Goal: Find specific page/section: Find specific page/section

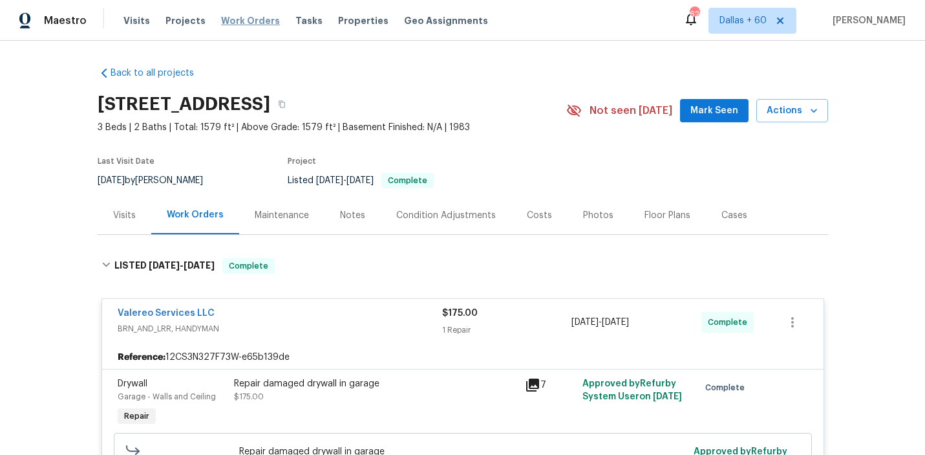
scroll to position [758, 0]
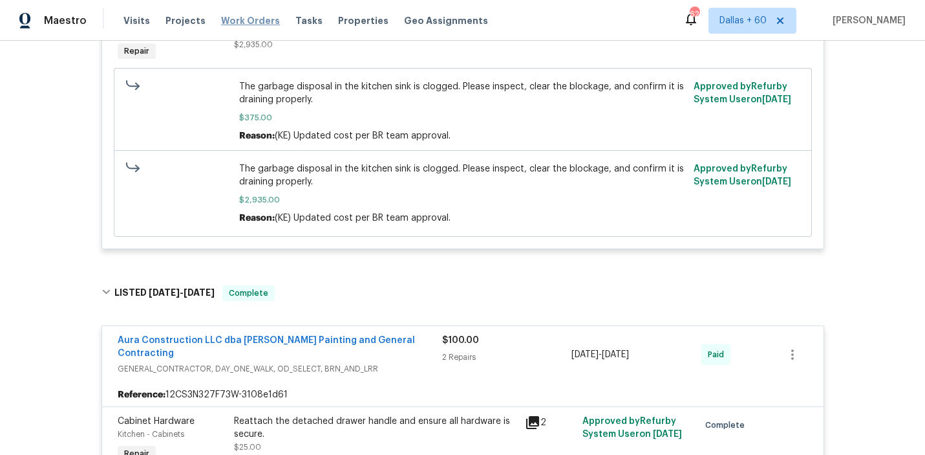
click at [228, 23] on span "Work Orders" at bounding box center [250, 20] width 59 height 13
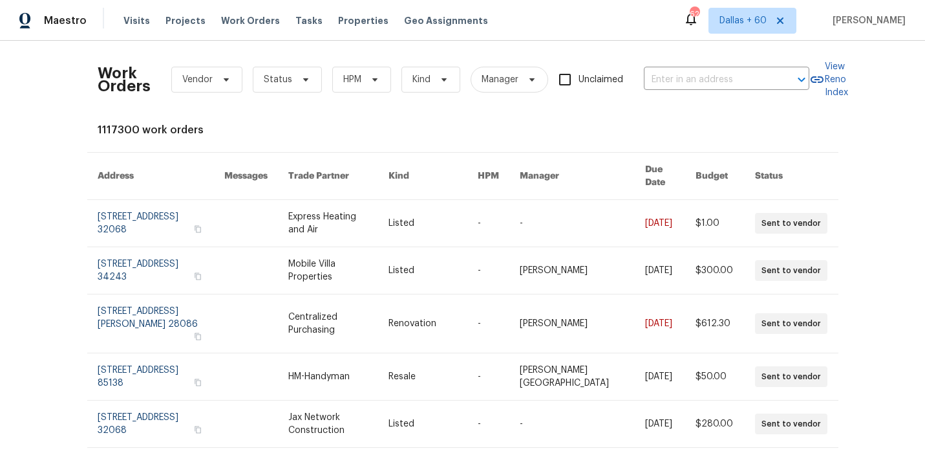
click at [681, 90] on div "Work Orders Vendor Status HPM Kind Manager Unclaimed ​" at bounding box center [454, 79] width 712 height 57
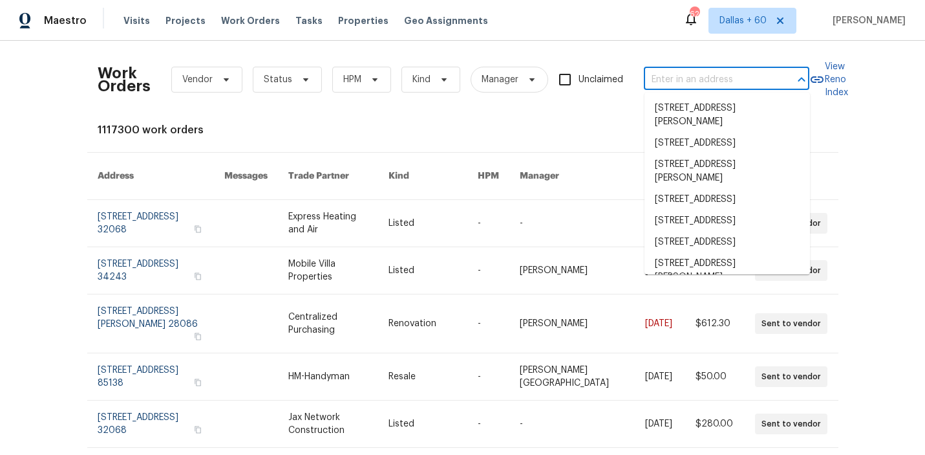
click at [682, 83] on input "text" at bounding box center [708, 80] width 129 height 20
paste input "[STREET_ADDRESS][PERSON_NAME]"
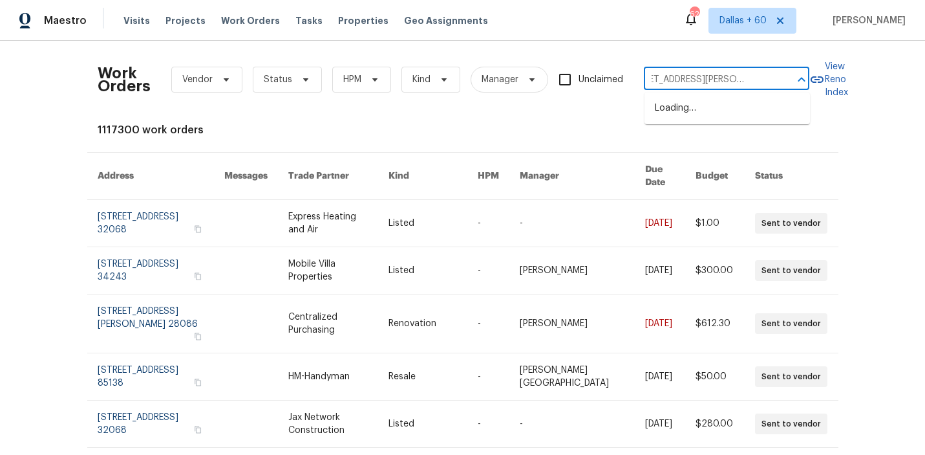
type input "[STREET_ADDRESS][PERSON_NAME]"
click at [693, 102] on li "[STREET_ADDRESS][PERSON_NAME]" at bounding box center [728, 115] width 166 height 35
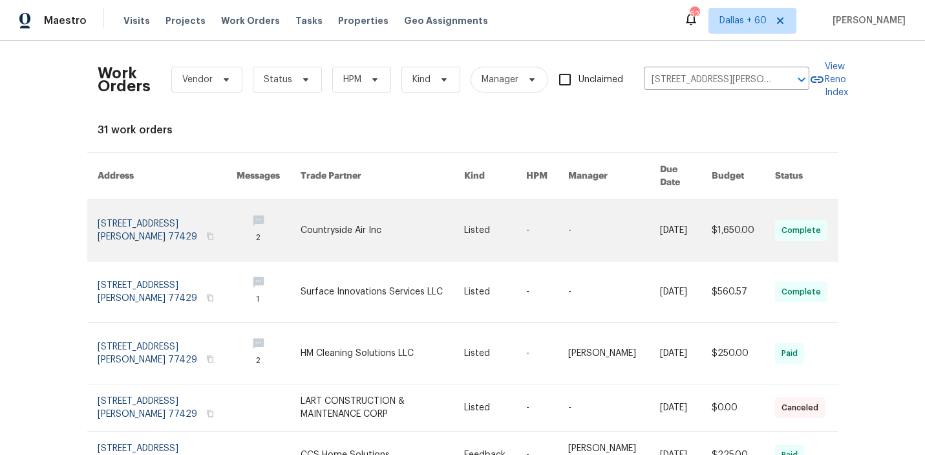
click at [414, 209] on link at bounding box center [383, 230] width 164 height 61
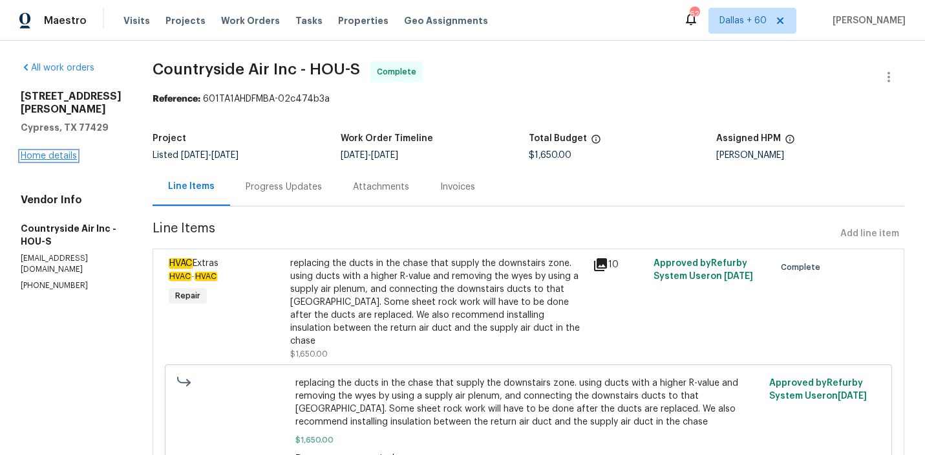
click at [52, 154] on link "Home details" at bounding box center [49, 155] width 56 height 9
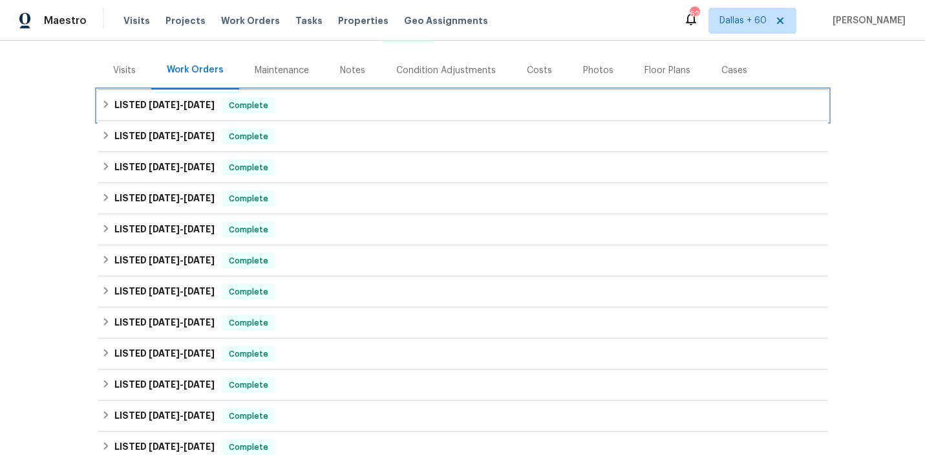
click at [414, 110] on div "LISTED [DATE] - [DATE] Complete" at bounding box center [463, 106] width 723 height 16
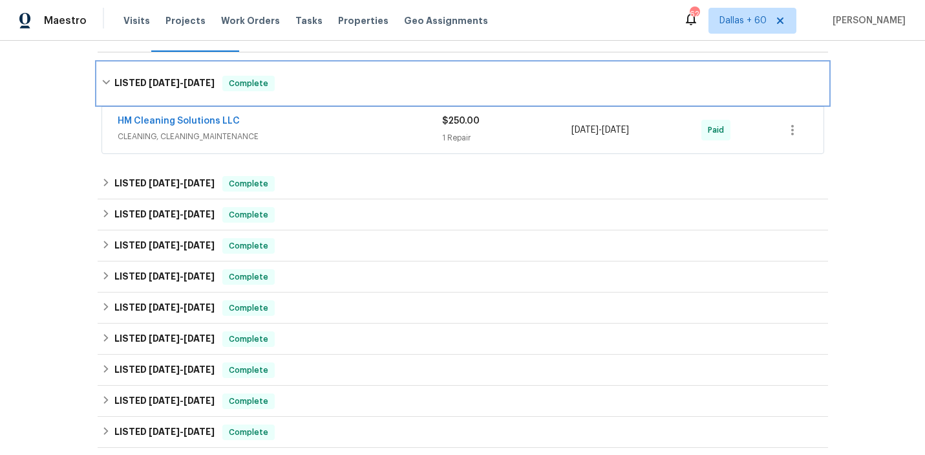
scroll to position [192, 0]
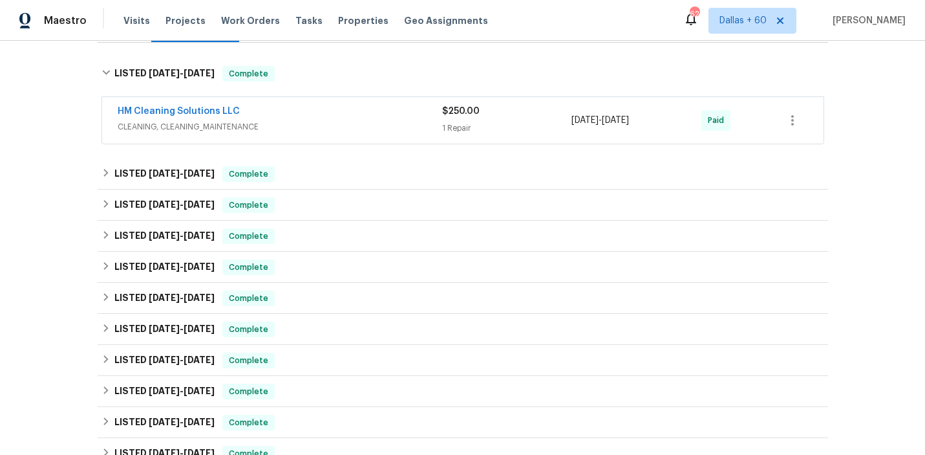
click at [414, 110] on div "HM Cleaning Solutions LLC" at bounding box center [280, 113] width 325 height 16
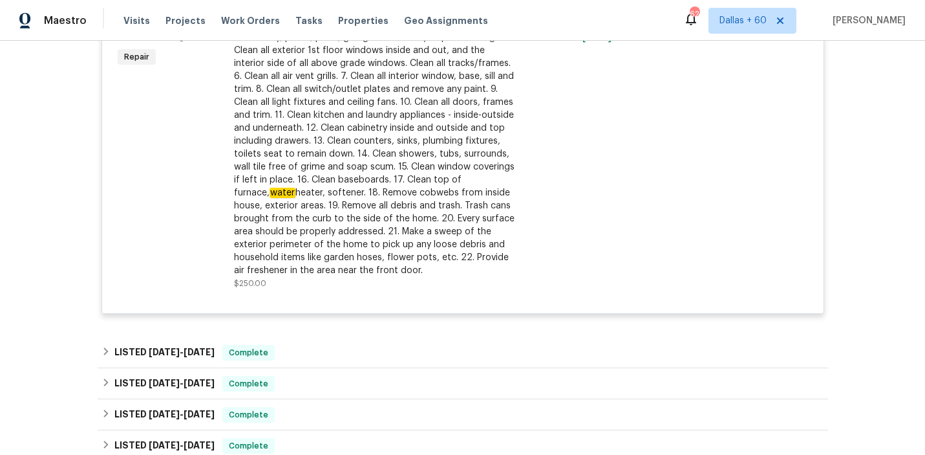
scroll to position [453, 0]
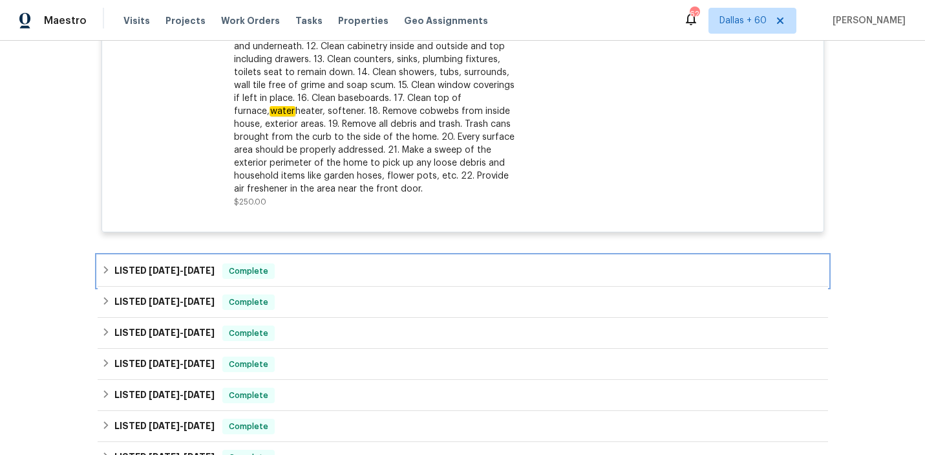
click at [392, 267] on div "LISTED [DATE] - [DATE] Complete" at bounding box center [463, 271] width 723 height 16
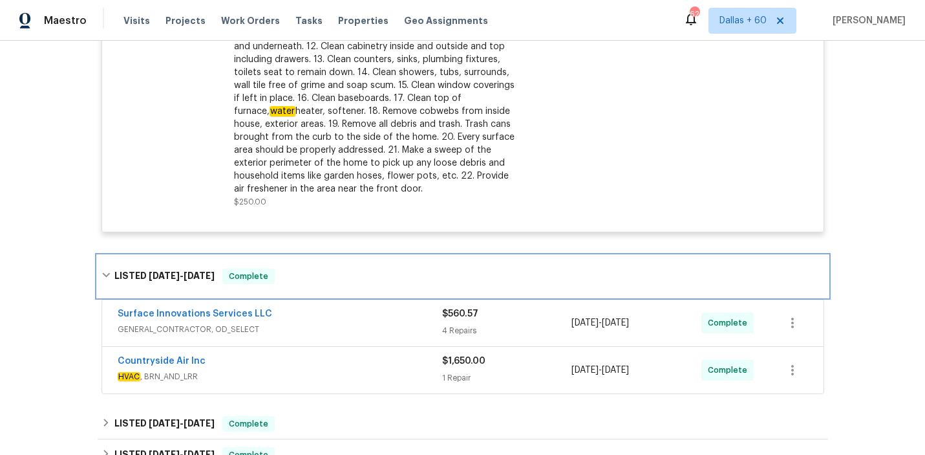
scroll to position [0, 0]
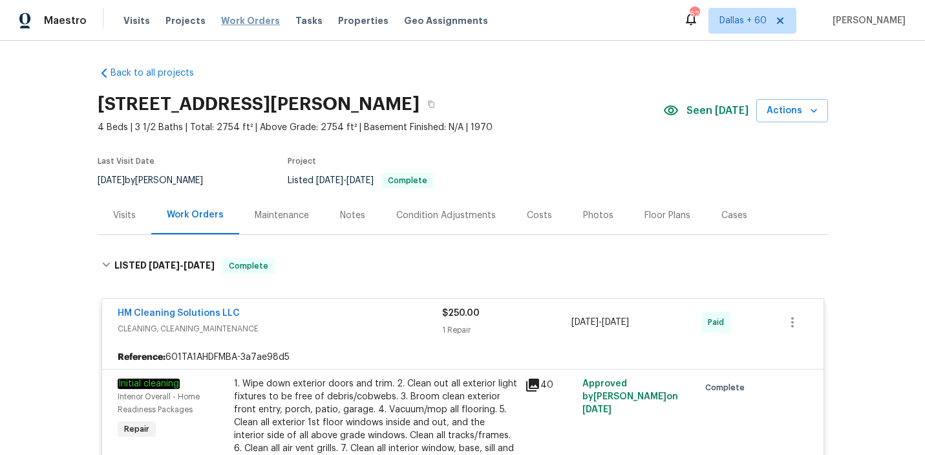
click at [235, 20] on span "Work Orders" at bounding box center [250, 20] width 59 height 13
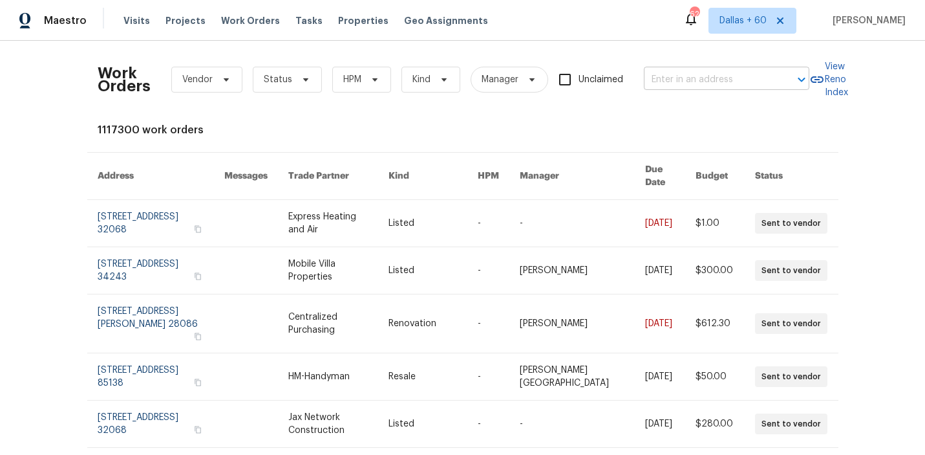
click at [698, 82] on input "text" at bounding box center [708, 80] width 129 height 20
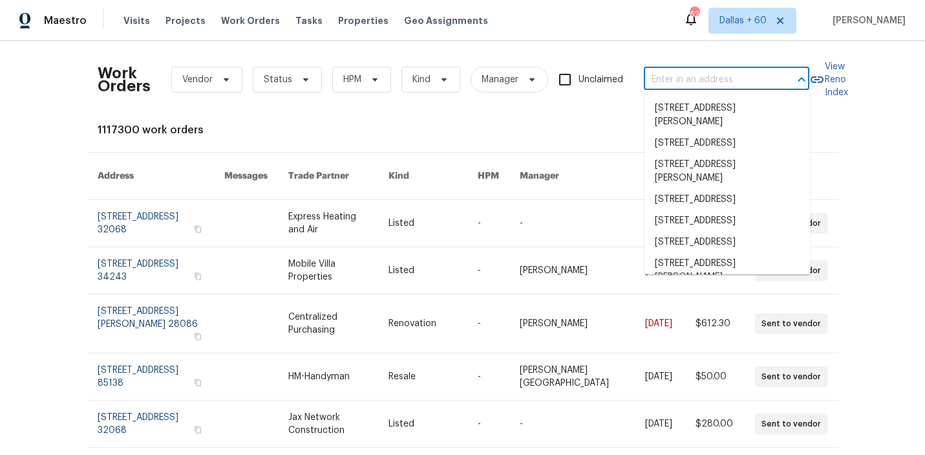
paste input "[STREET_ADDRESS][PERSON_NAME]"
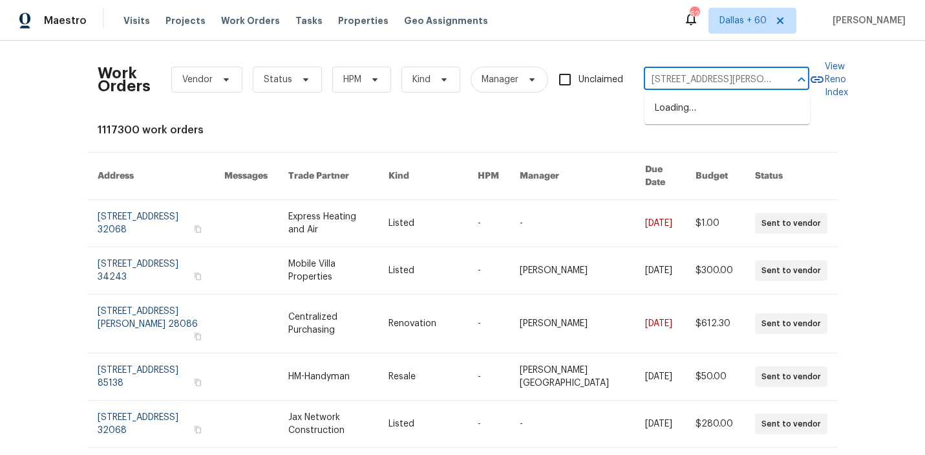
scroll to position [0, 69]
type input "[STREET_ADDRESS][PERSON_NAME]"
click at [707, 110] on li "[STREET_ADDRESS][PERSON_NAME]" at bounding box center [728, 115] width 166 height 35
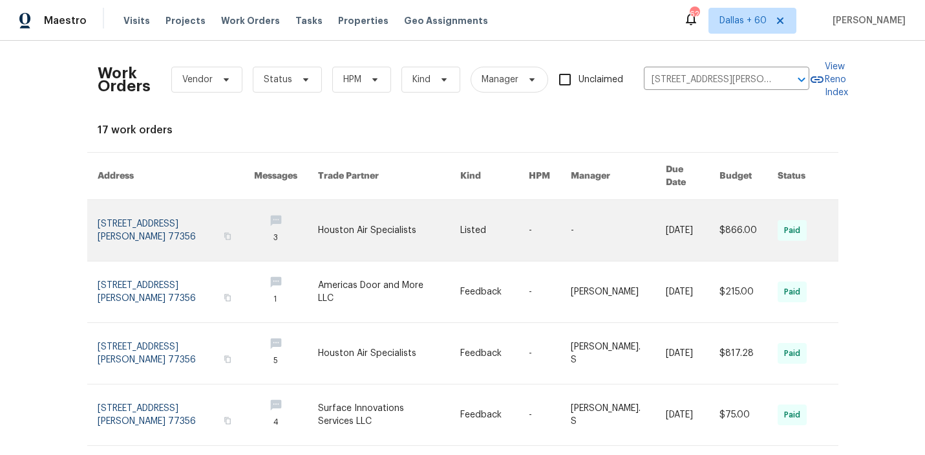
click at [366, 220] on link at bounding box center [389, 230] width 143 height 61
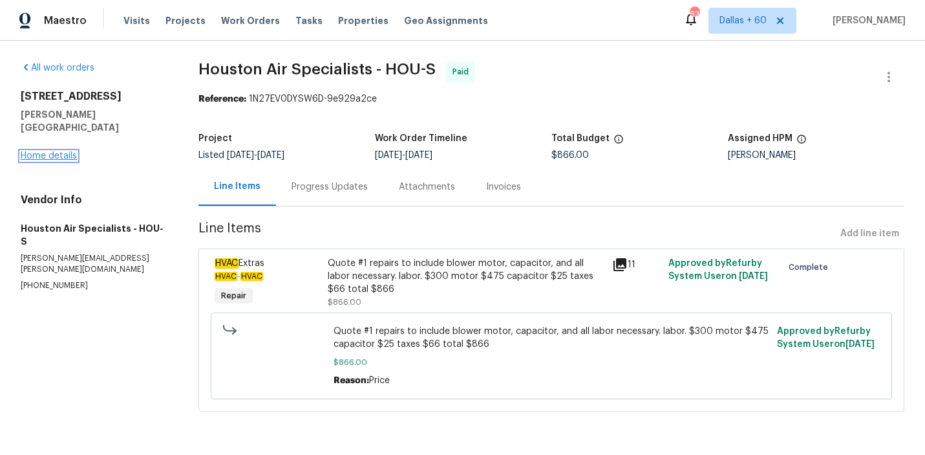
click at [49, 151] on link "Home details" at bounding box center [49, 155] width 56 height 9
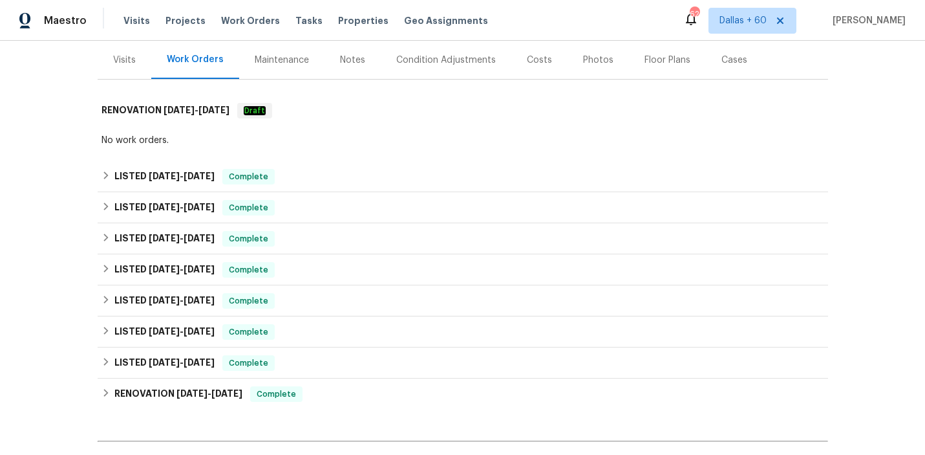
scroll to position [156, 0]
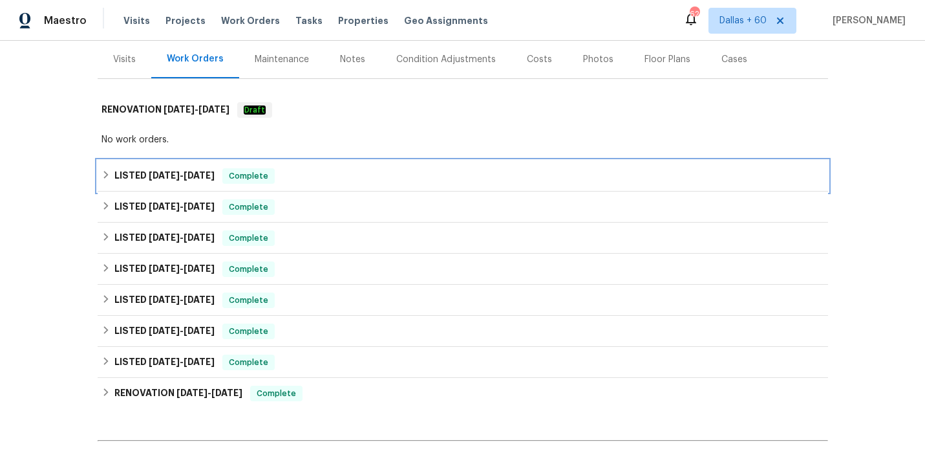
click at [343, 177] on div "LISTED [DATE] - [DATE] Complete" at bounding box center [463, 176] width 723 height 16
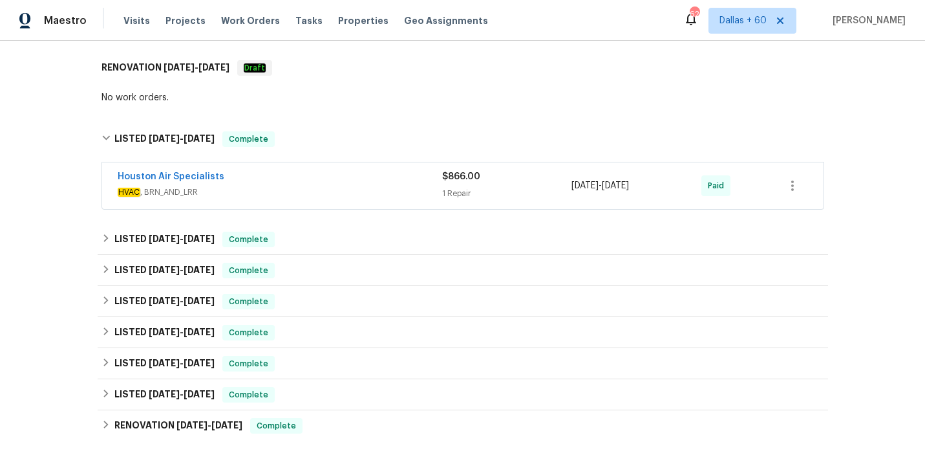
click at [343, 177] on div "Houston Air Specialists" at bounding box center [280, 178] width 325 height 16
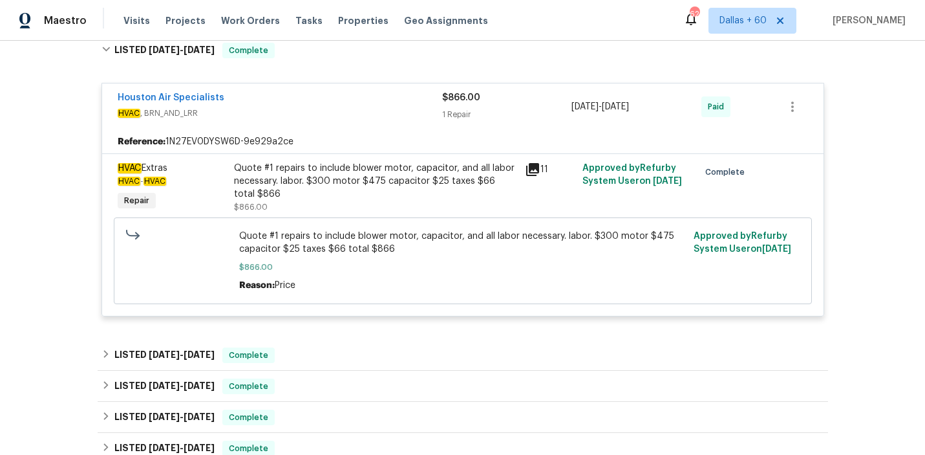
scroll to position [374, 0]
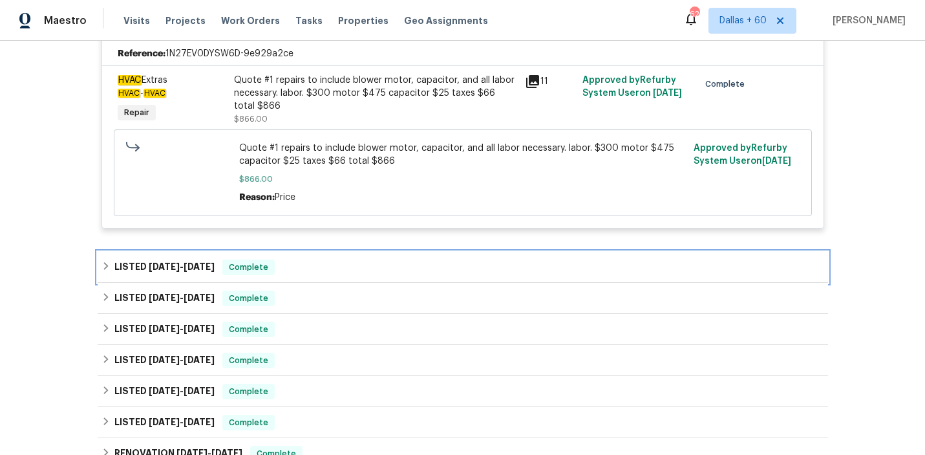
click at [330, 277] on div "LISTED [DATE] - [DATE] Complete" at bounding box center [463, 267] width 731 height 31
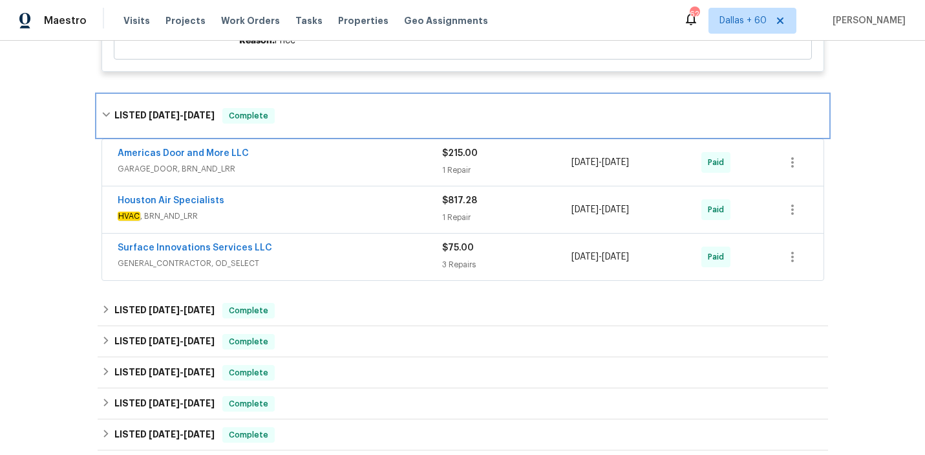
scroll to position [532, 0]
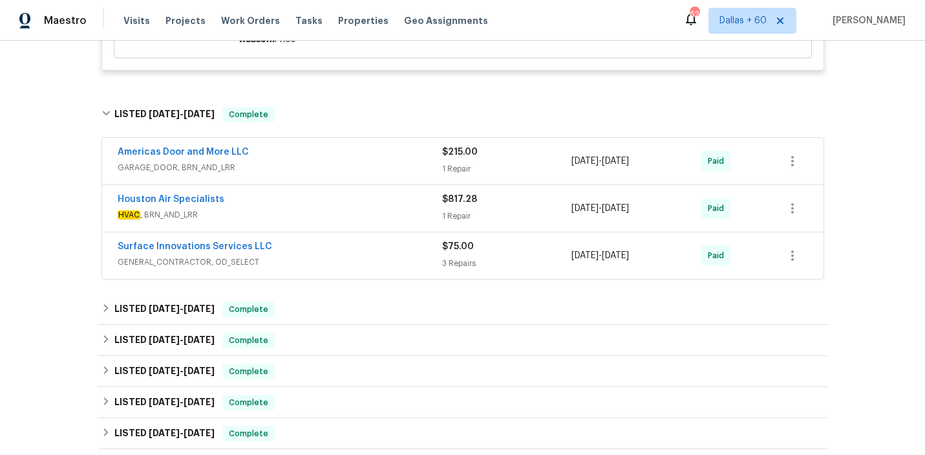
click at [330, 244] on div "Surface Innovations Services LLC" at bounding box center [280, 248] width 325 height 16
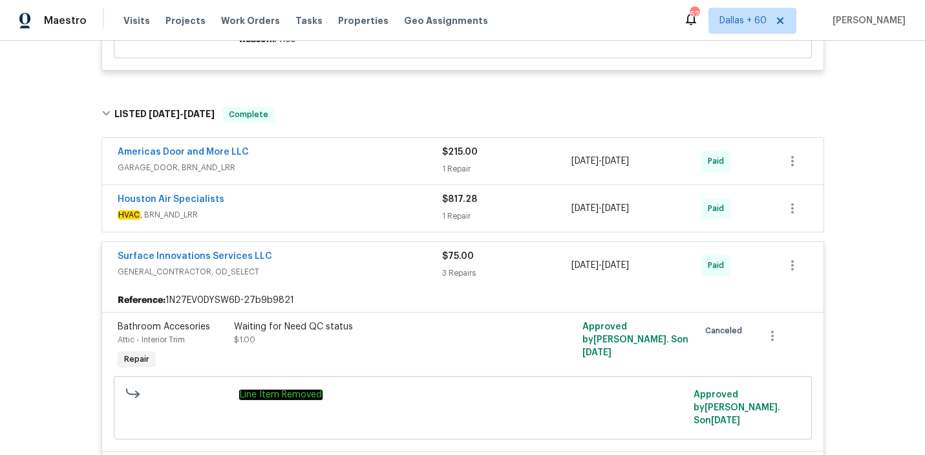
click at [329, 215] on span "HVAC , BRN_AND_LRR" at bounding box center [280, 214] width 325 height 13
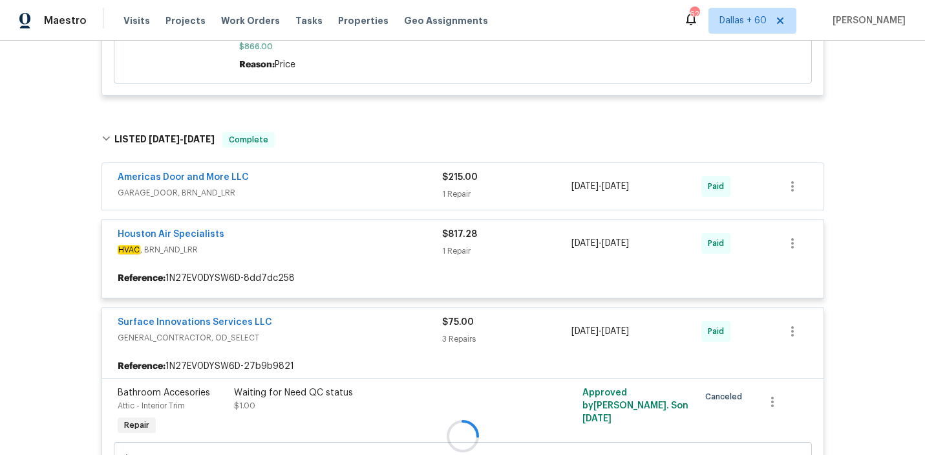
scroll to position [502, 0]
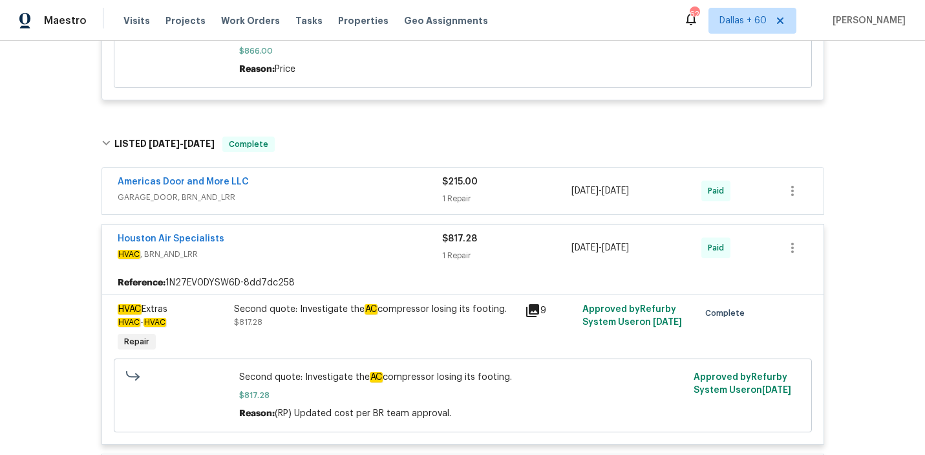
click at [328, 195] on span "GARAGE_DOOR, BRN_AND_LRR" at bounding box center [280, 197] width 325 height 13
click at [328, 195] on div "Americas Door and More LLC GARAGE_DOOR, BRN_AND_LRR" at bounding box center [280, 189] width 325 height 28
click at [328, 195] on span "GARAGE_DOOR, BRN_AND_LRR" at bounding box center [280, 197] width 325 height 13
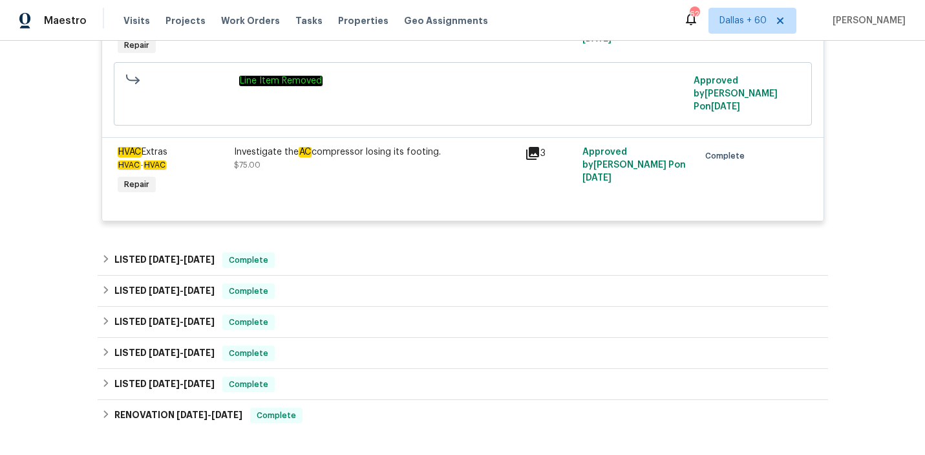
scroll to position [1413, 0]
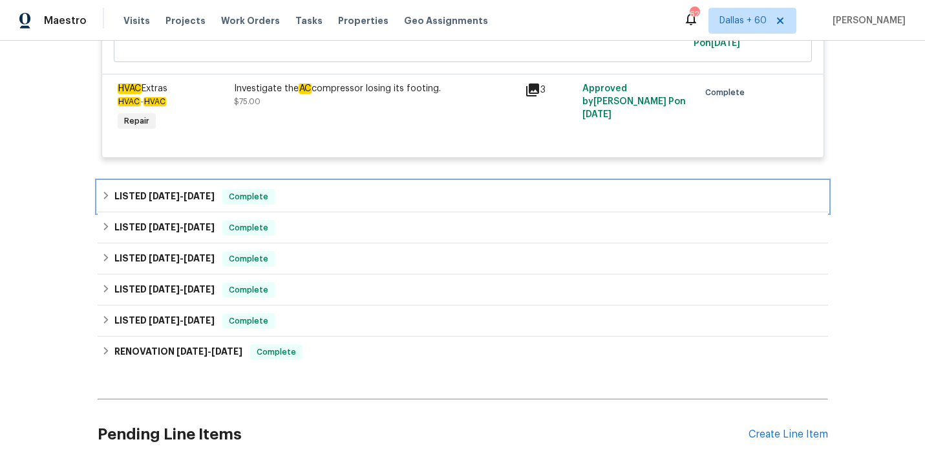
click at [325, 189] on div "LISTED [DATE] - [DATE] Complete" at bounding box center [463, 197] width 723 height 16
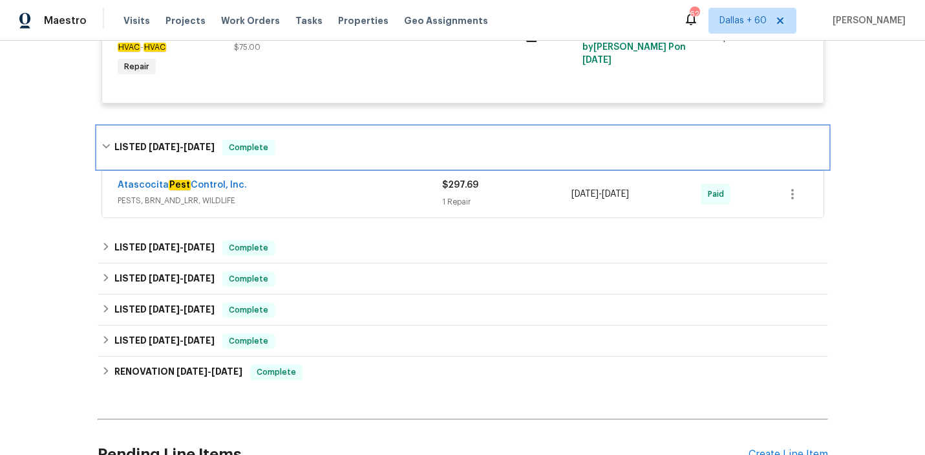
scroll to position [1475, 0]
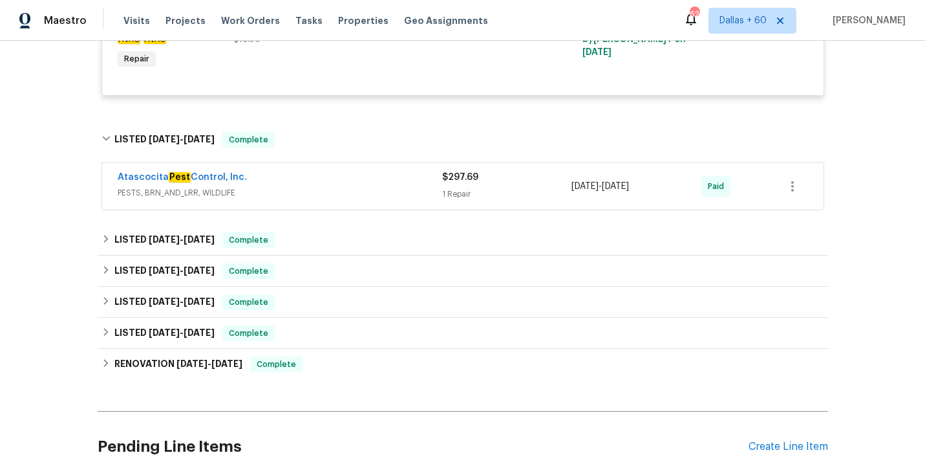
click at [336, 186] on span "PESTS, BRN_AND_LRR, WILDLIFE" at bounding box center [280, 192] width 325 height 13
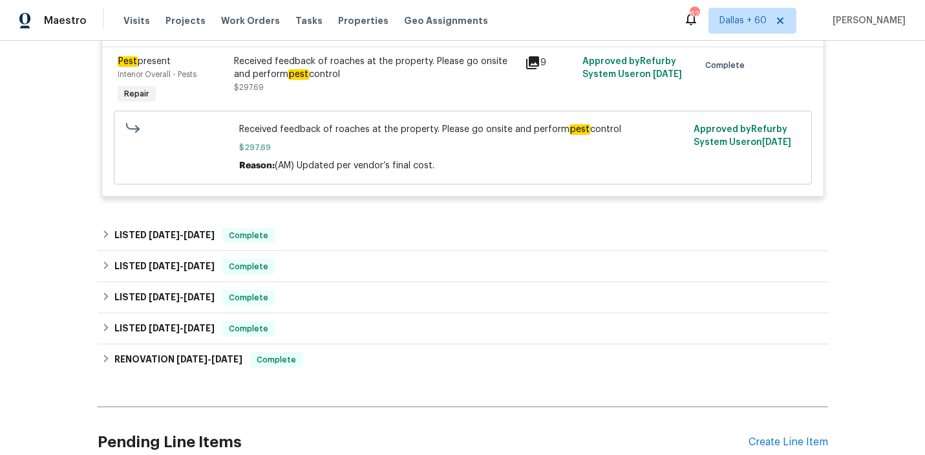
scroll to position [1682, 0]
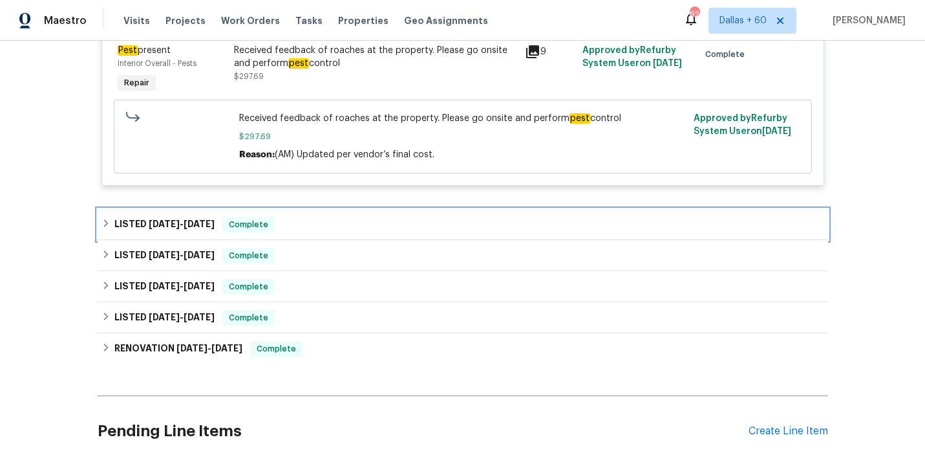
click at [374, 217] on div "LISTED [DATE] - [DATE] Complete" at bounding box center [463, 225] width 723 height 16
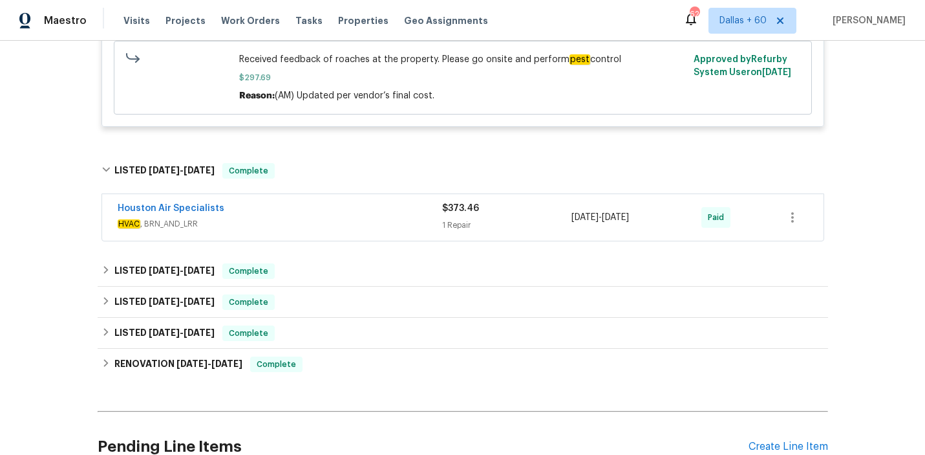
click at [374, 217] on span "HVAC , BRN_AND_LRR" at bounding box center [280, 223] width 325 height 13
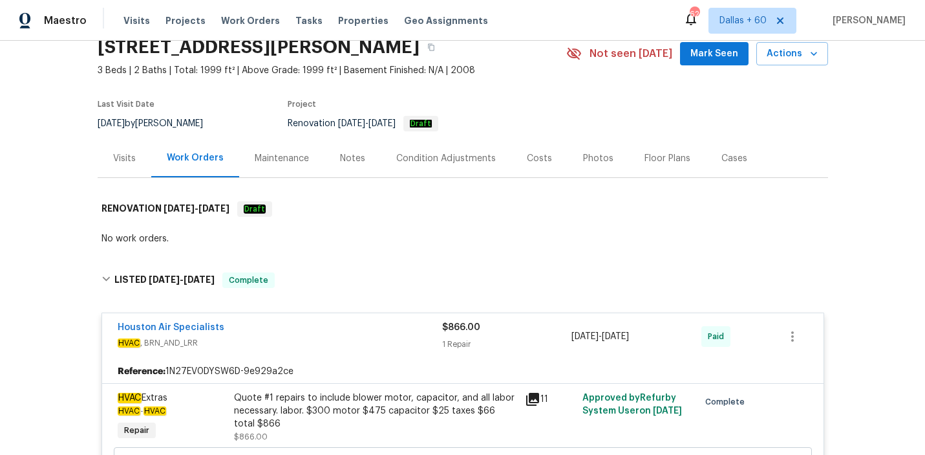
scroll to position [0, 0]
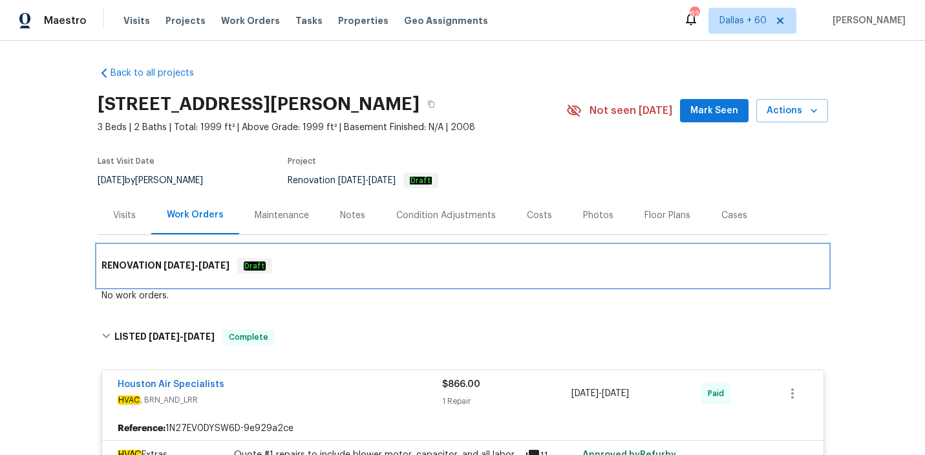
click at [358, 278] on div "RENOVATION [DATE] - [DATE] Draft" at bounding box center [463, 265] width 731 height 41
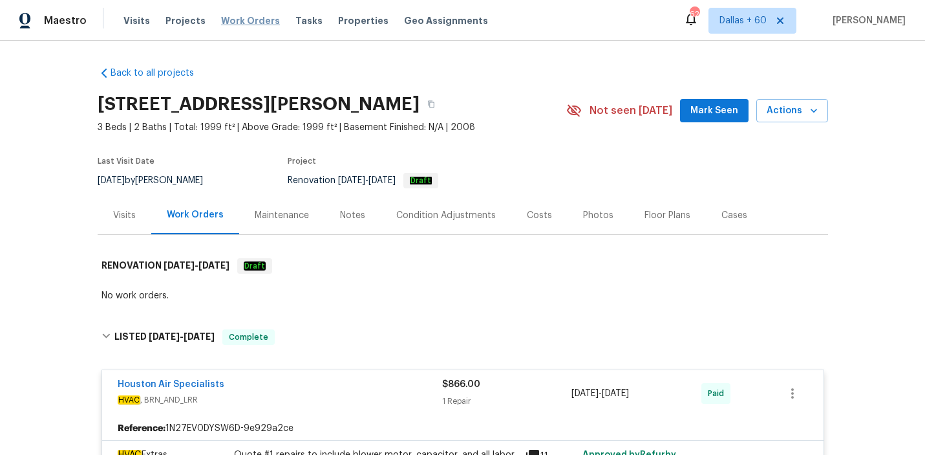
click at [253, 22] on span "Work Orders" at bounding box center [250, 20] width 59 height 13
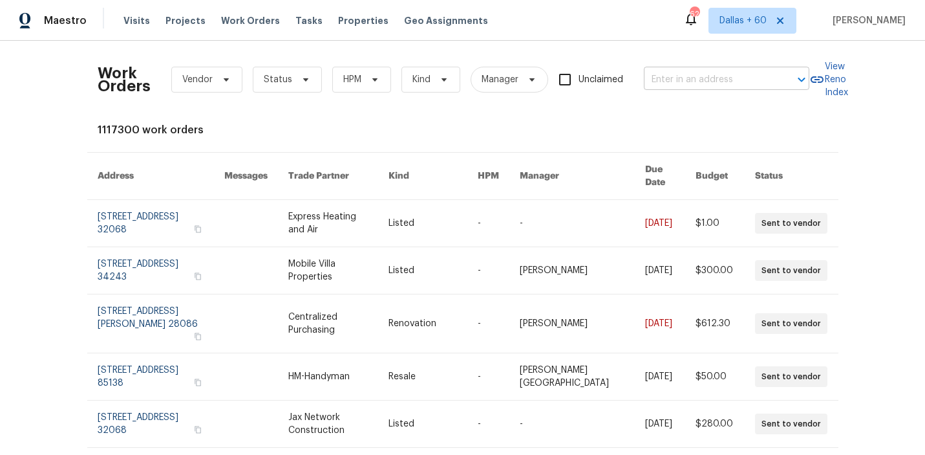
click at [695, 81] on input "text" at bounding box center [708, 80] width 129 height 20
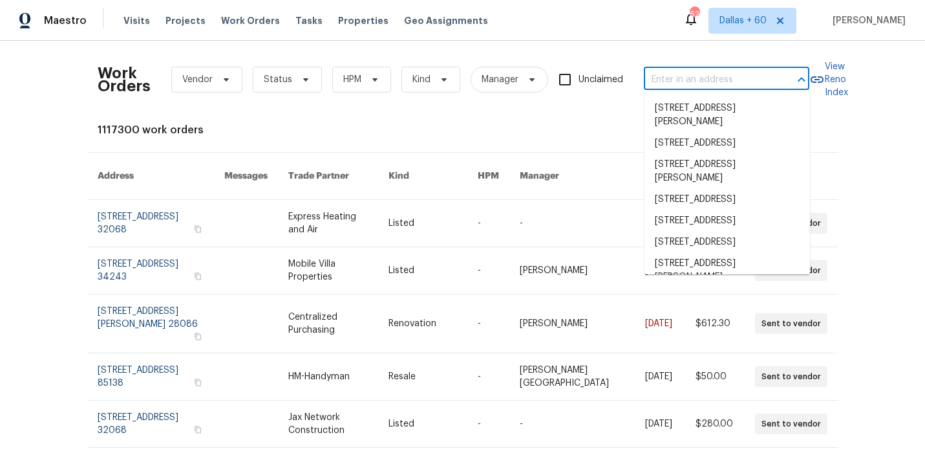
paste input "[STREET_ADDRESS][PERSON_NAME]"
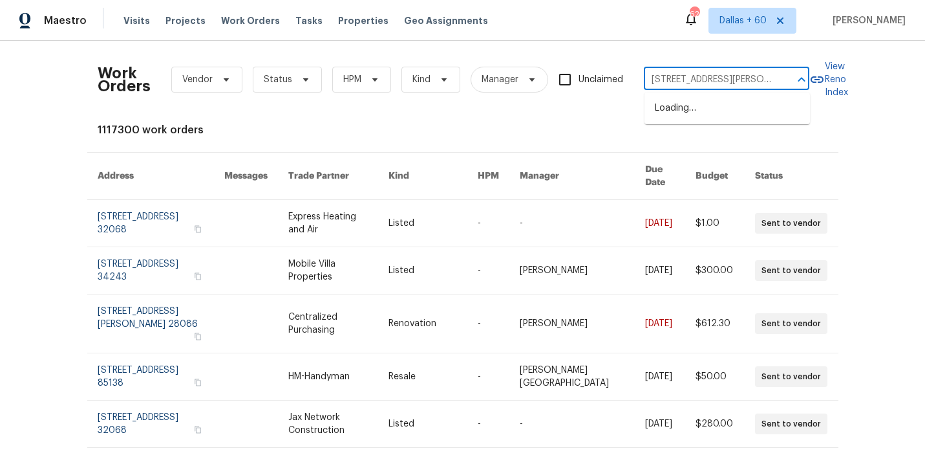
scroll to position [0, 32]
type input "[STREET_ADDRESS][PERSON_NAME]"
click at [687, 123] on li "[STREET_ADDRESS][PERSON_NAME]" at bounding box center [728, 115] width 166 height 35
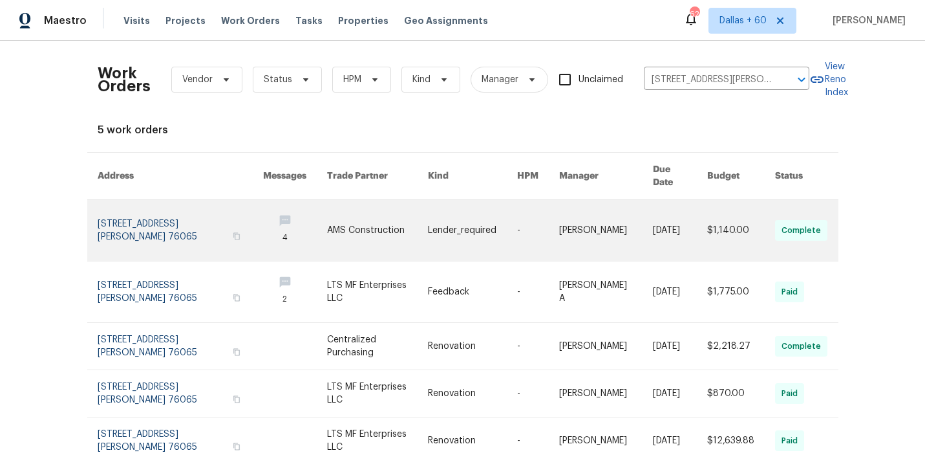
click at [325, 217] on td "AMS Construction" at bounding box center [367, 230] width 101 height 61
click at [263, 225] on link at bounding box center [295, 230] width 64 height 61
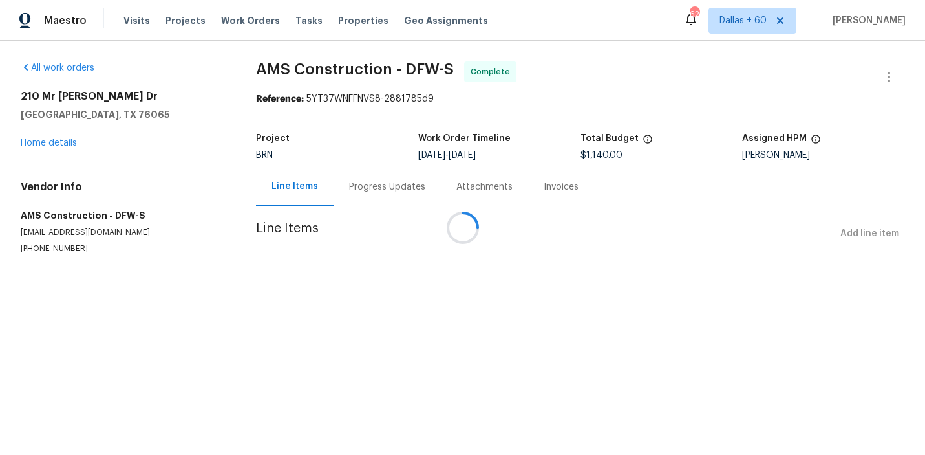
click at [52, 145] on div at bounding box center [462, 227] width 925 height 455
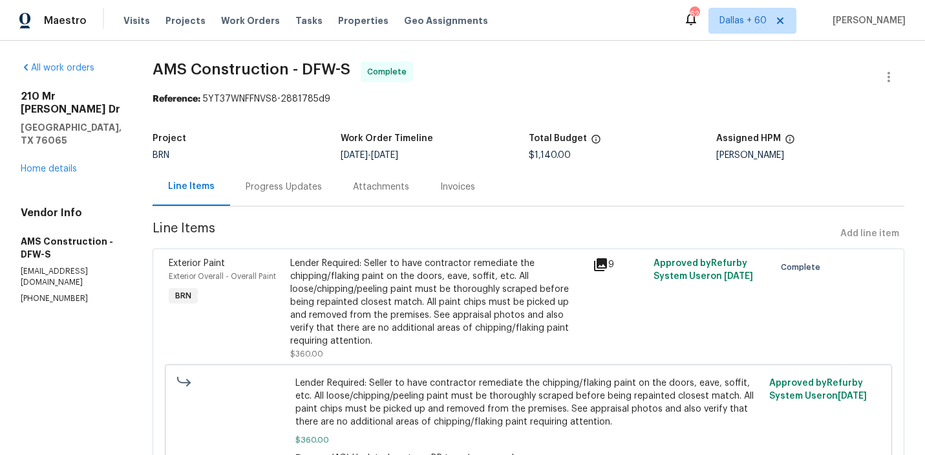
click at [52, 145] on div "[STREET_ADDRESS][PERSON_NAME] Home details" at bounding box center [71, 132] width 101 height 85
click at [52, 164] on link "Home details" at bounding box center [49, 168] width 56 height 9
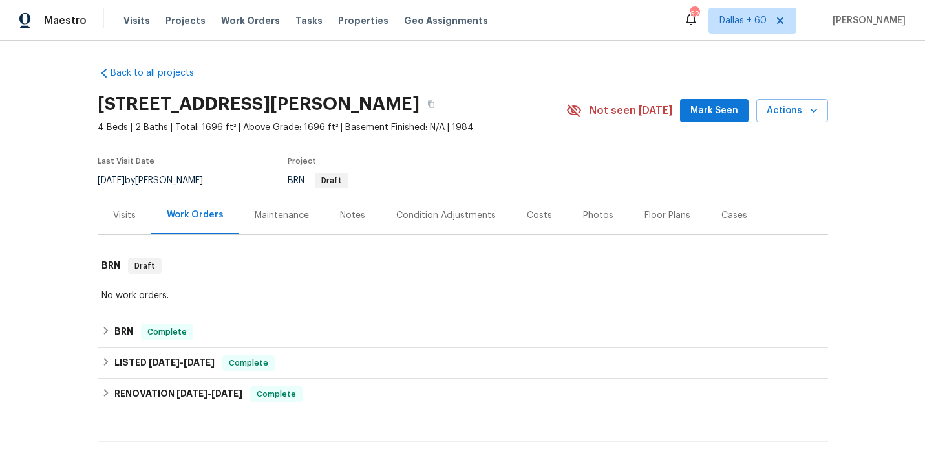
scroll to position [87, 0]
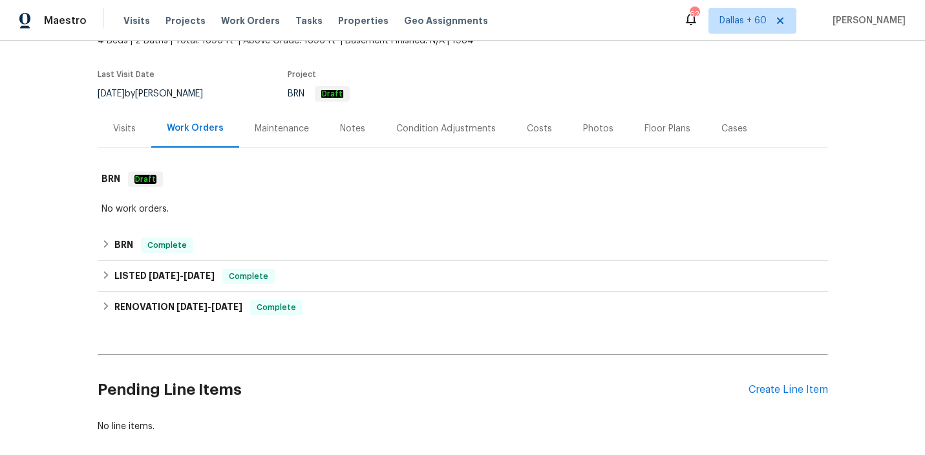
click at [136, 132] on div "Visits" at bounding box center [125, 128] width 54 height 38
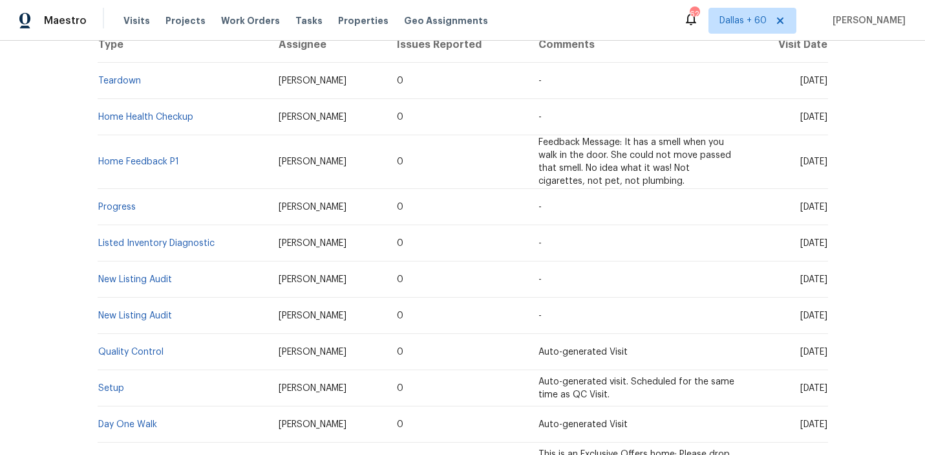
scroll to position [324, 0]
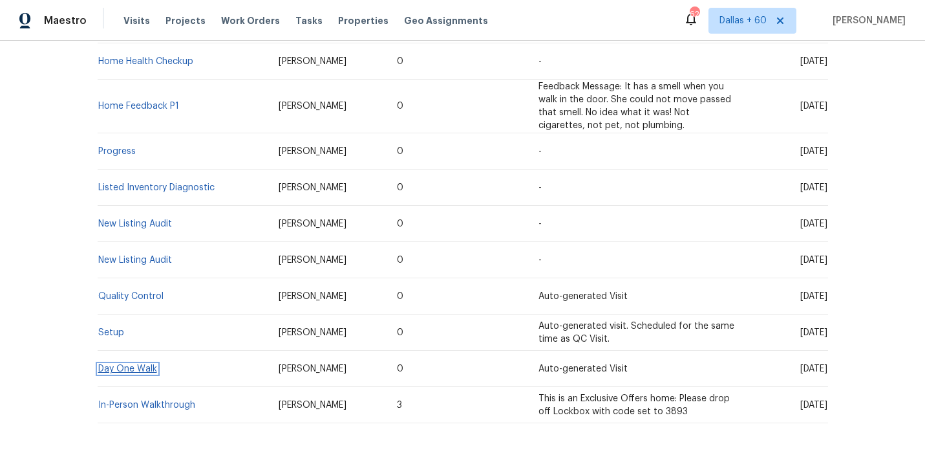
click at [145, 365] on link "Day One Walk" at bounding box center [127, 368] width 59 height 9
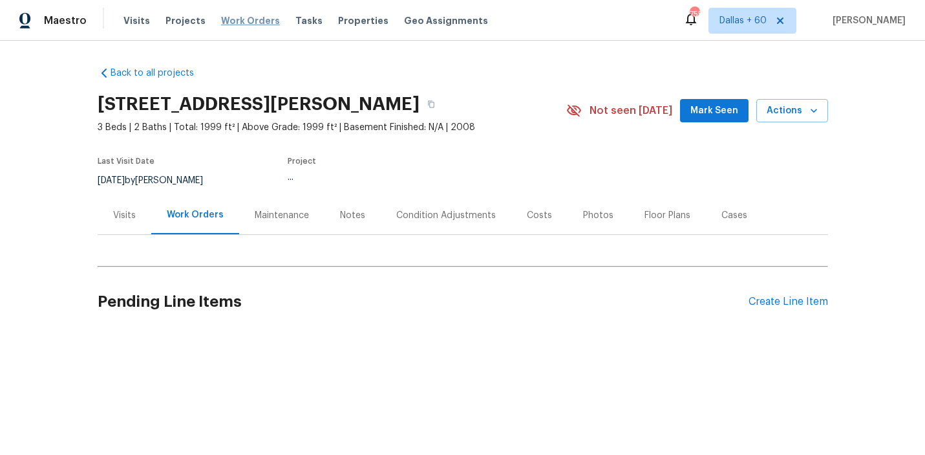
click at [232, 19] on span "Work Orders" at bounding box center [250, 20] width 59 height 13
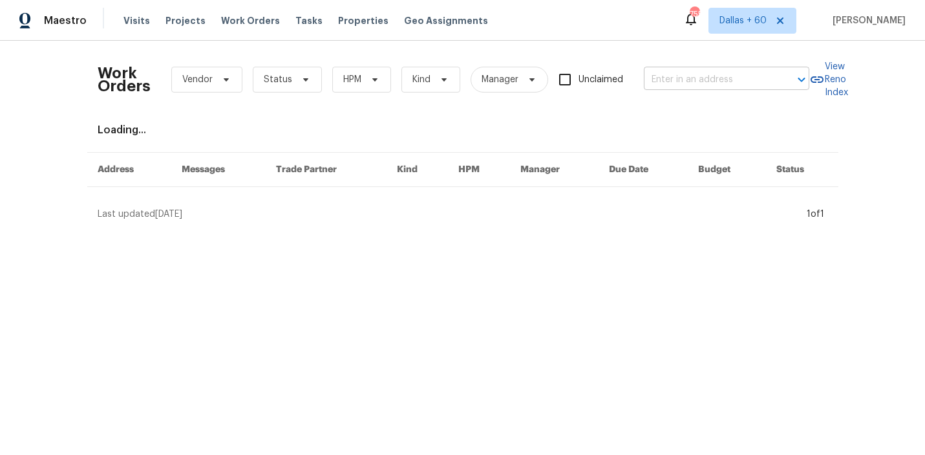
click at [704, 80] on input "text" at bounding box center [708, 80] width 129 height 20
paste input "[STREET_ADDRESS][PERSON_NAME]"
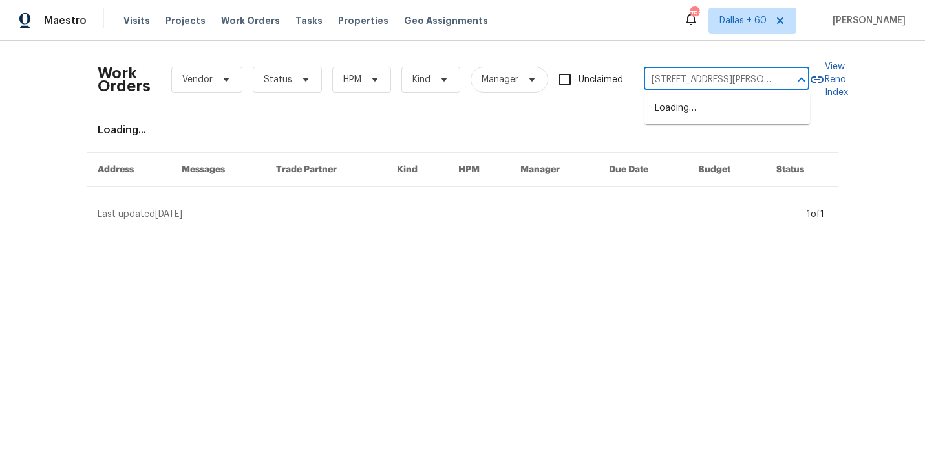
scroll to position [0, 32]
type input "[STREET_ADDRESS][PERSON_NAME]"
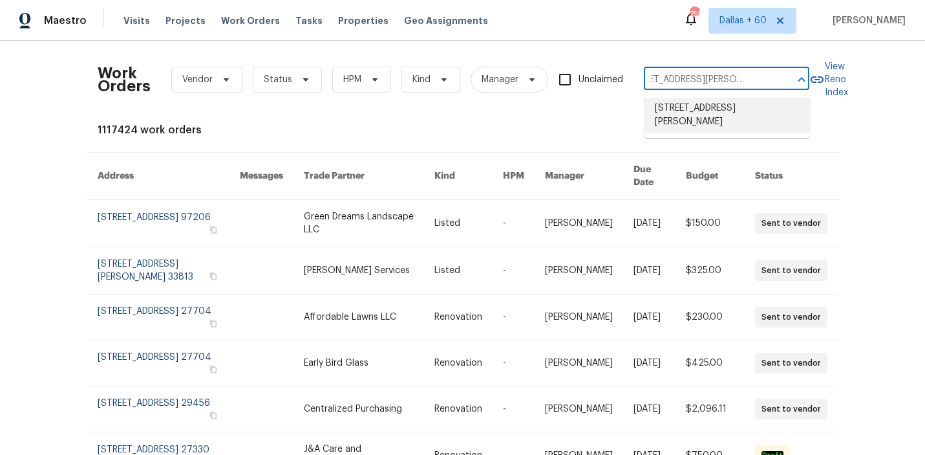
click at [703, 109] on li "[STREET_ADDRESS][PERSON_NAME]" at bounding box center [728, 115] width 166 height 35
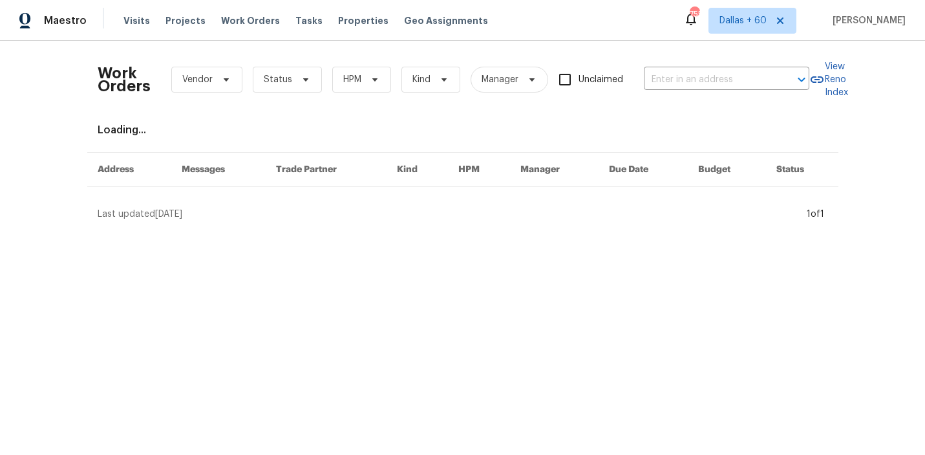
type input "[STREET_ADDRESS][PERSON_NAME]"
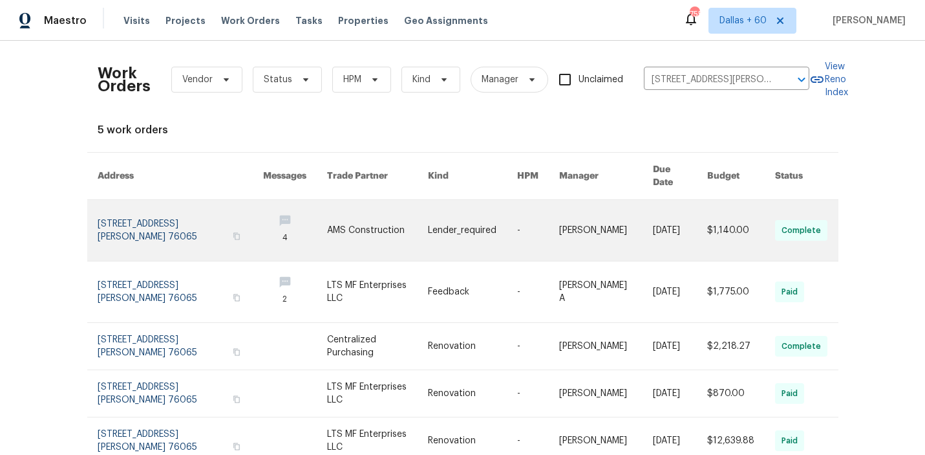
click at [373, 200] on link at bounding box center [377, 230] width 101 height 61
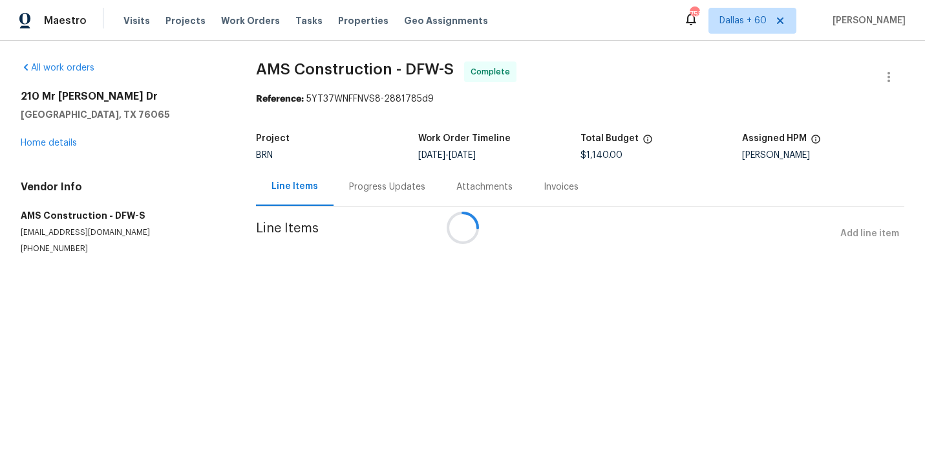
click at [41, 142] on div at bounding box center [462, 227] width 925 height 455
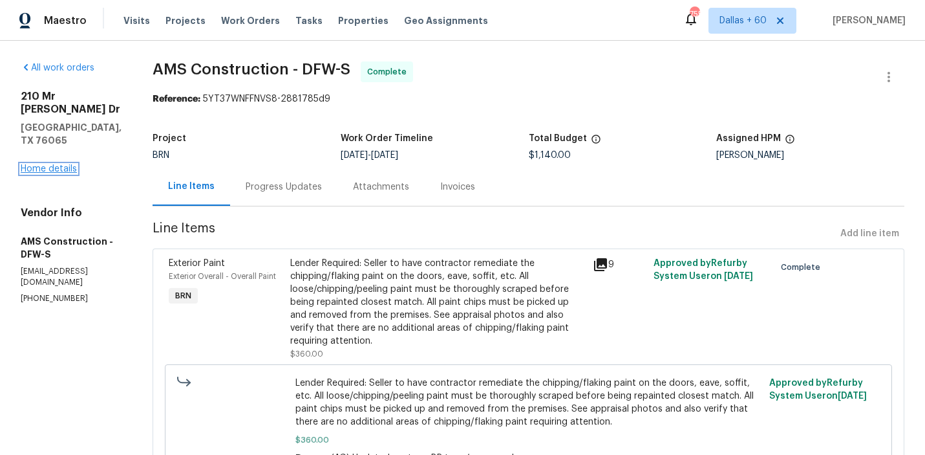
click at [45, 164] on link "Home details" at bounding box center [49, 168] width 56 height 9
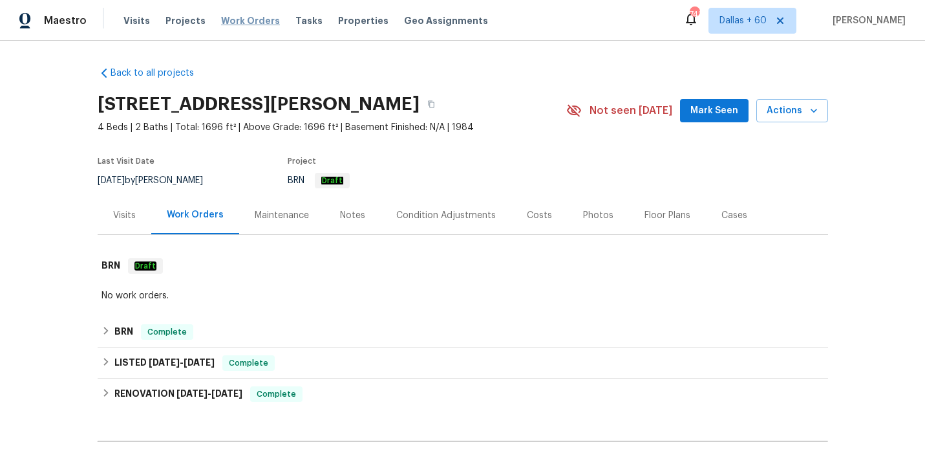
click at [241, 21] on span "Work Orders" at bounding box center [250, 20] width 59 height 13
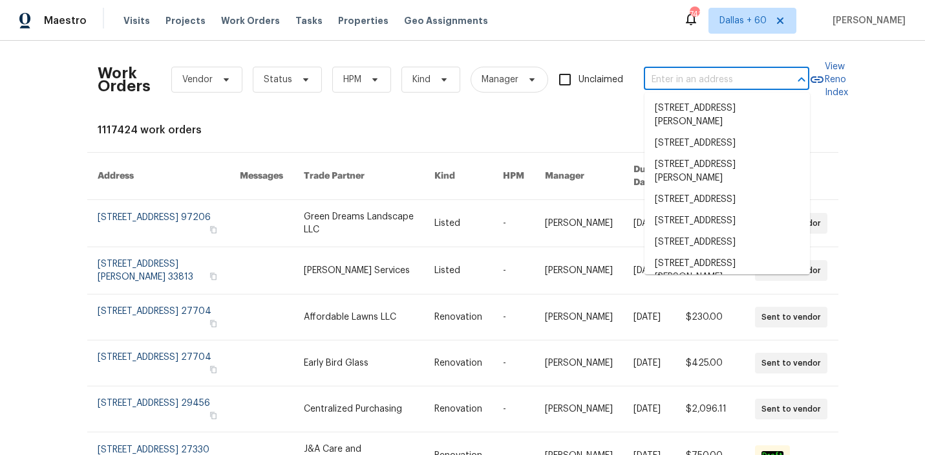
click at [702, 81] on input "text" at bounding box center [708, 80] width 129 height 20
paste input "2318 Fairwood Cir, Jonesboro, GA 30236"
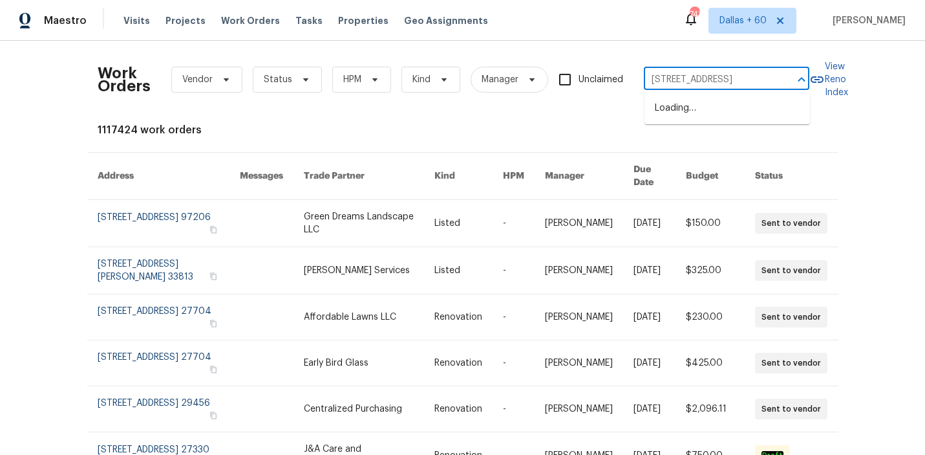
type input "2318 Fairwood Cir, Jonesboro, GA 30236"
click at [703, 118] on li "2318 Fairwood Cir, Jonesboro, GA 30236" at bounding box center [728, 108] width 166 height 21
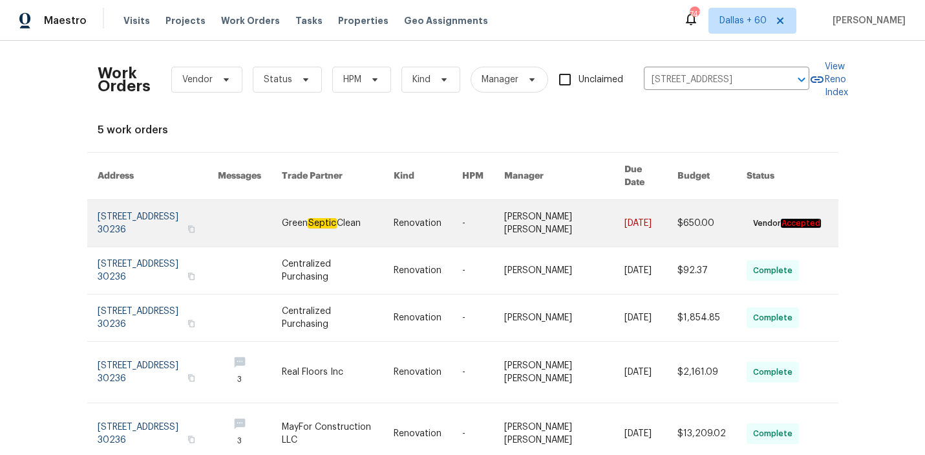
click at [455, 204] on link at bounding box center [428, 223] width 69 height 47
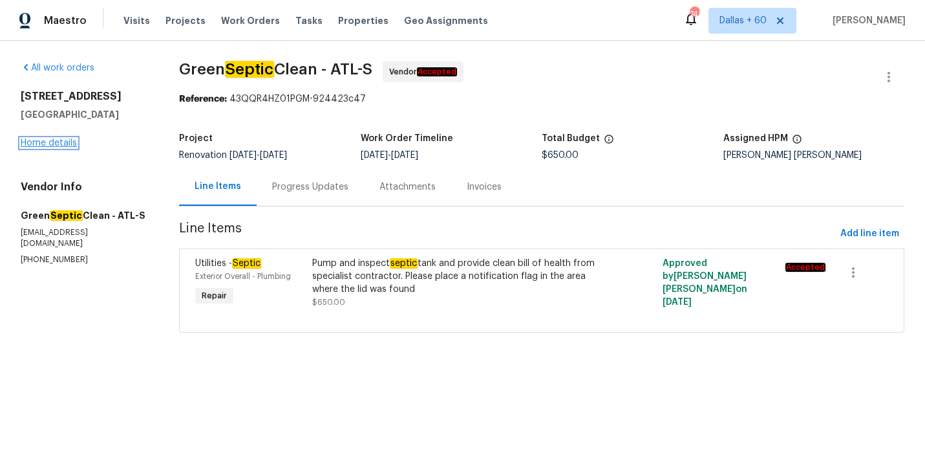
click at [54, 139] on link "Home details" at bounding box center [49, 142] width 56 height 9
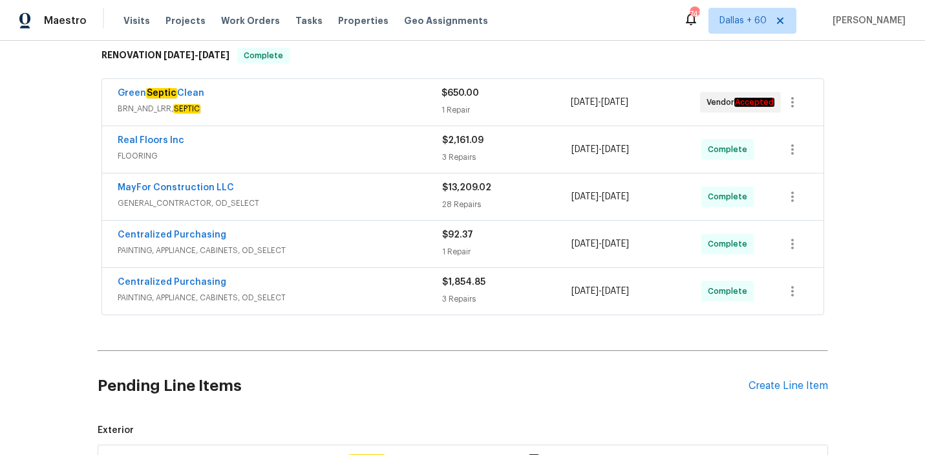
scroll to position [221, 0]
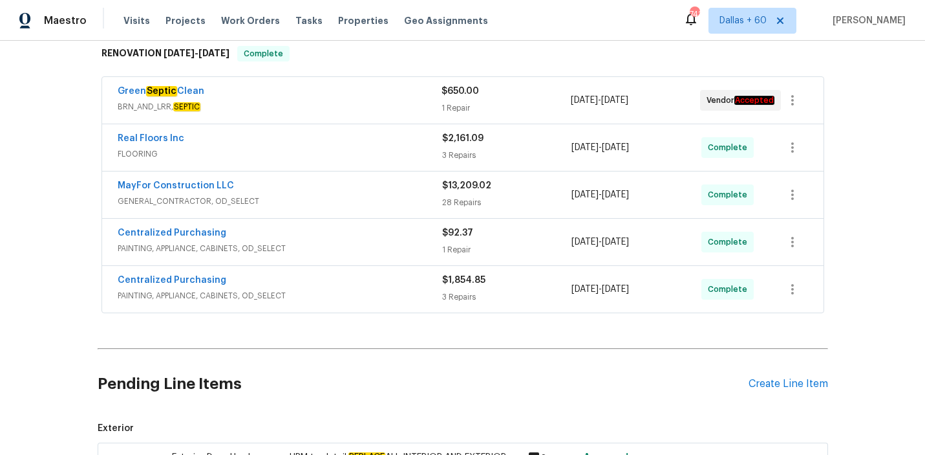
click at [375, 91] on div "Green Septic Clean" at bounding box center [280, 93] width 324 height 16
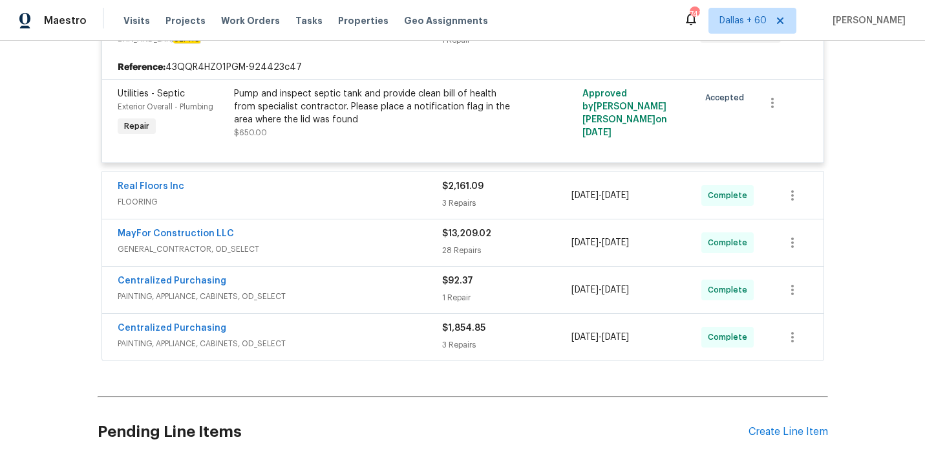
scroll to position [299, 0]
click at [300, 195] on span "FLOORING" at bounding box center [280, 201] width 325 height 13
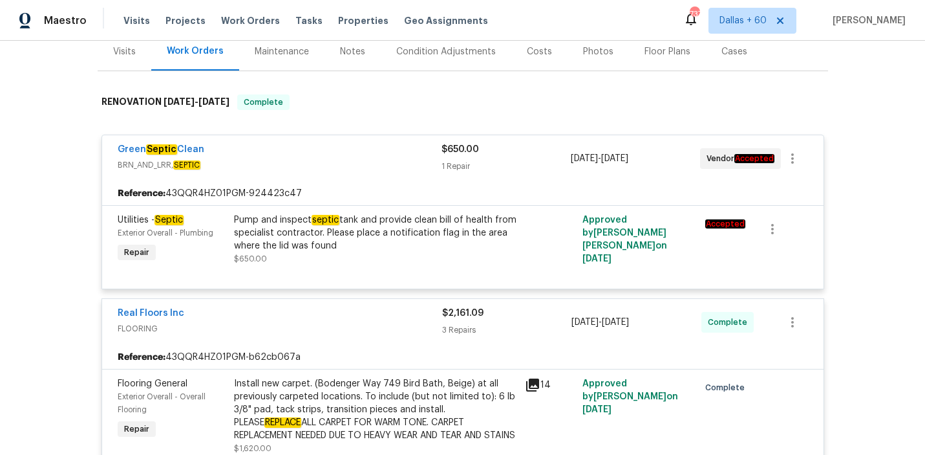
scroll to position [169, 0]
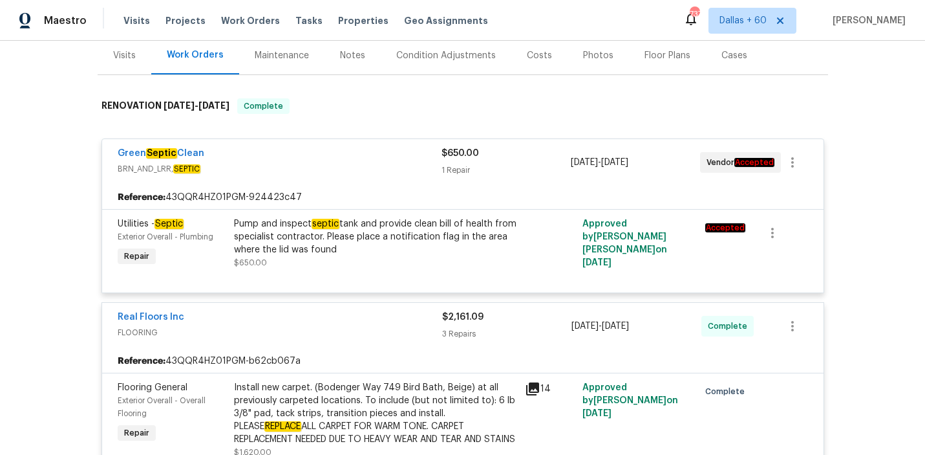
click at [252, 13] on div "Visits Projects Work Orders Tasks Properties Geo Assignments" at bounding box center [313, 21] width 380 height 26
click at [252, 16] on span "Work Orders" at bounding box center [250, 20] width 59 height 13
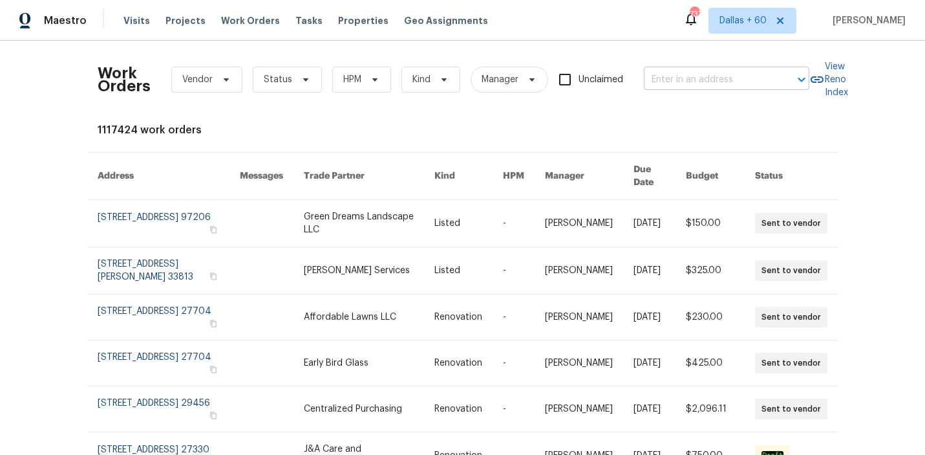
click at [702, 83] on input "text" at bounding box center [708, 80] width 129 height 20
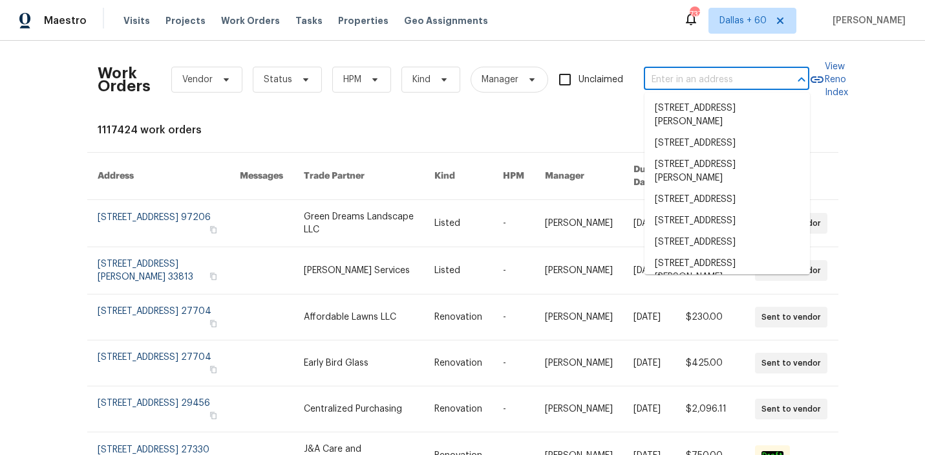
paste input "3877 Brown Farm Dr, Hamilton, OH 45013"
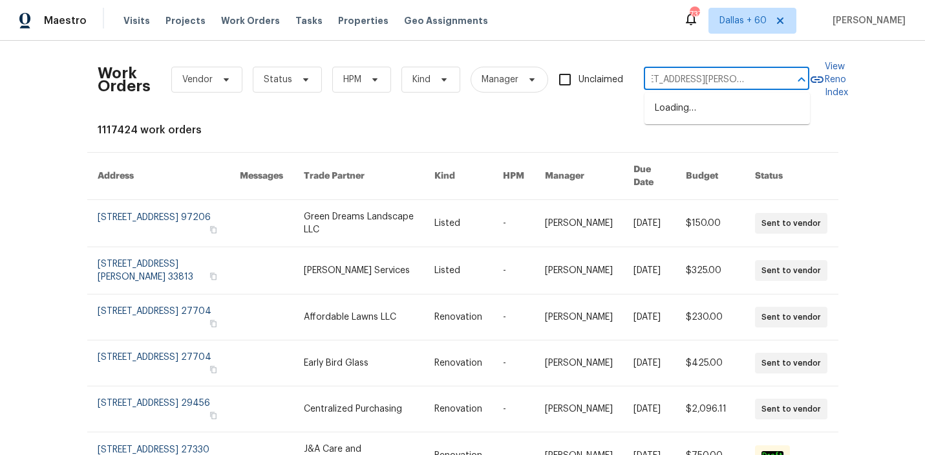
type input "3877 Brown Farm Dr, Hamilton, OH 45013"
click at [700, 112] on li "3877 Brown Farm Dr, Hamilton, OH 45013" at bounding box center [728, 115] width 166 height 35
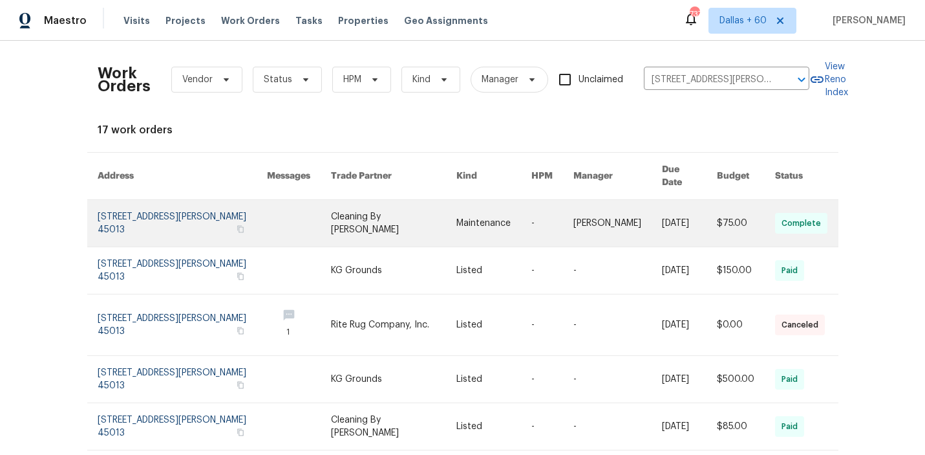
click at [458, 221] on link at bounding box center [493, 223] width 75 height 47
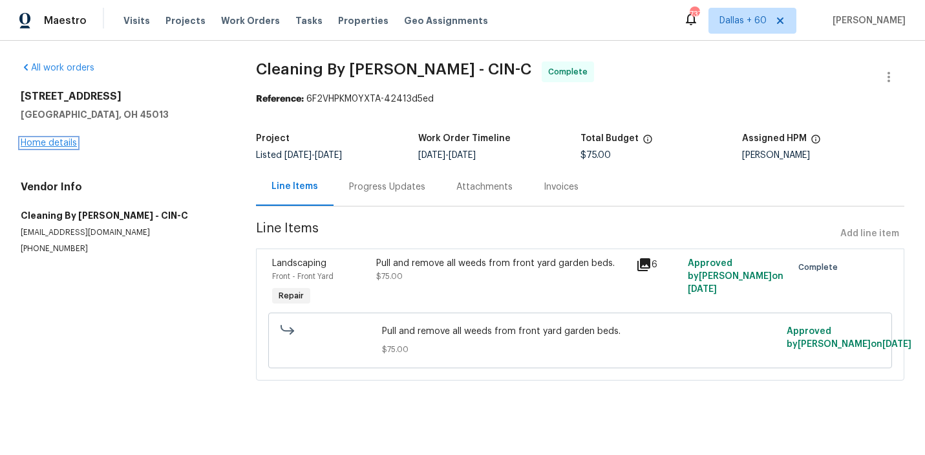
click at [56, 141] on link "Home details" at bounding box center [49, 142] width 56 height 9
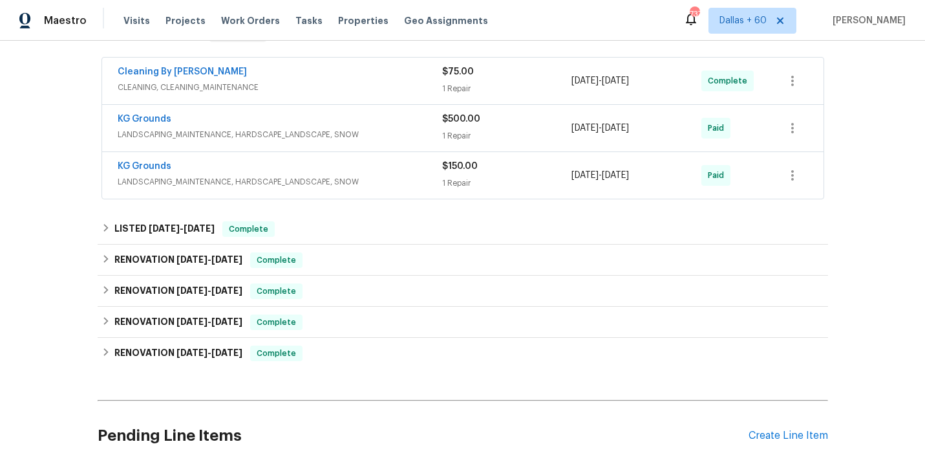
scroll to position [249, 0]
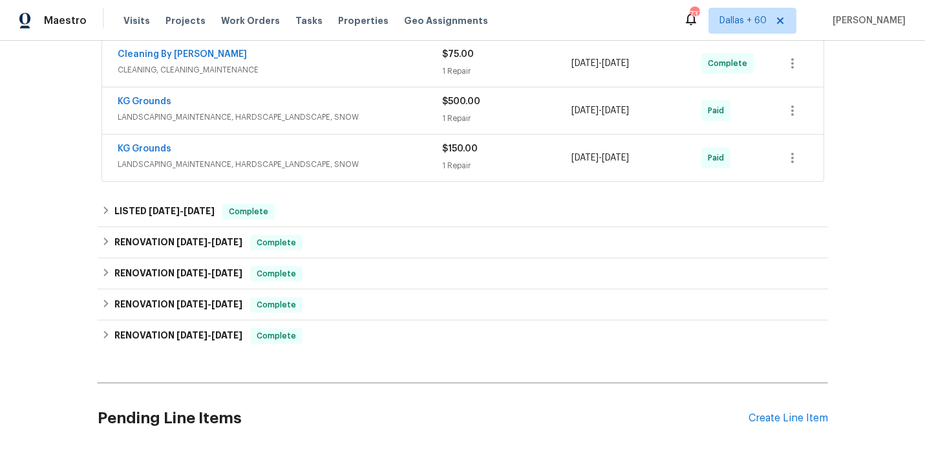
click at [327, 78] on div "Cleaning By Carrie CLEANING, CLEANING_MAINTENANCE" at bounding box center [280, 63] width 325 height 31
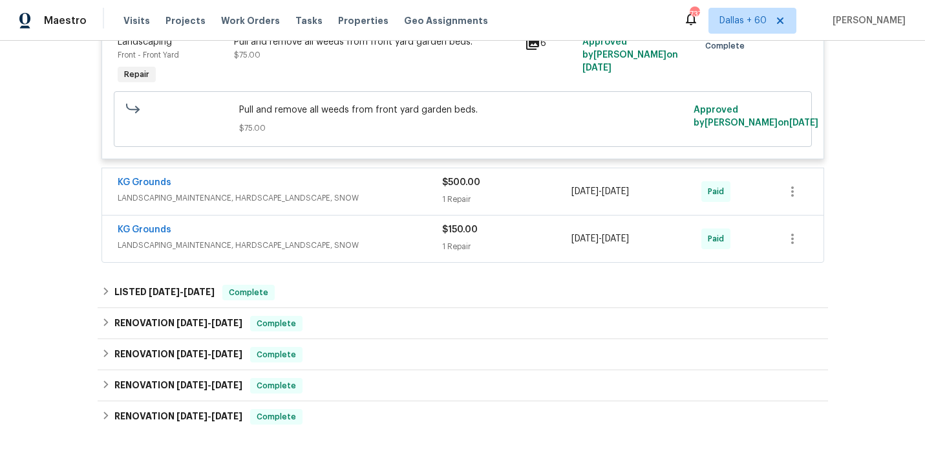
scroll to position [361, 0]
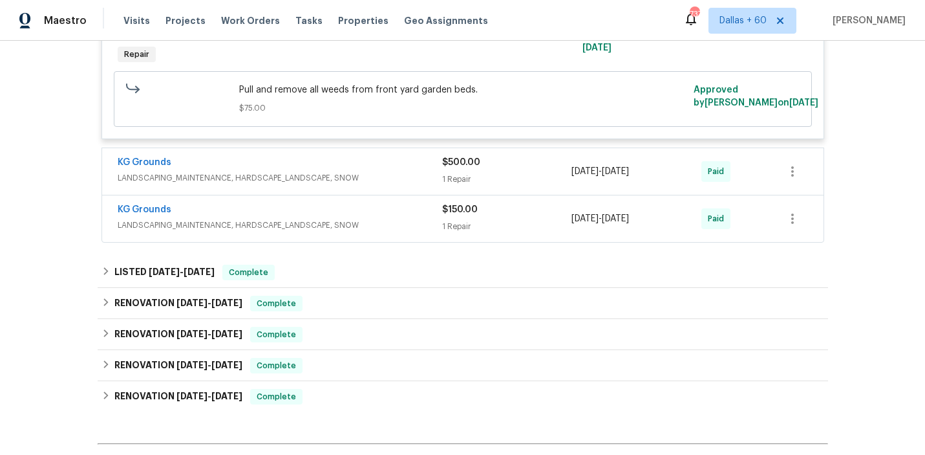
click at [396, 170] on div "KG Grounds" at bounding box center [280, 164] width 325 height 16
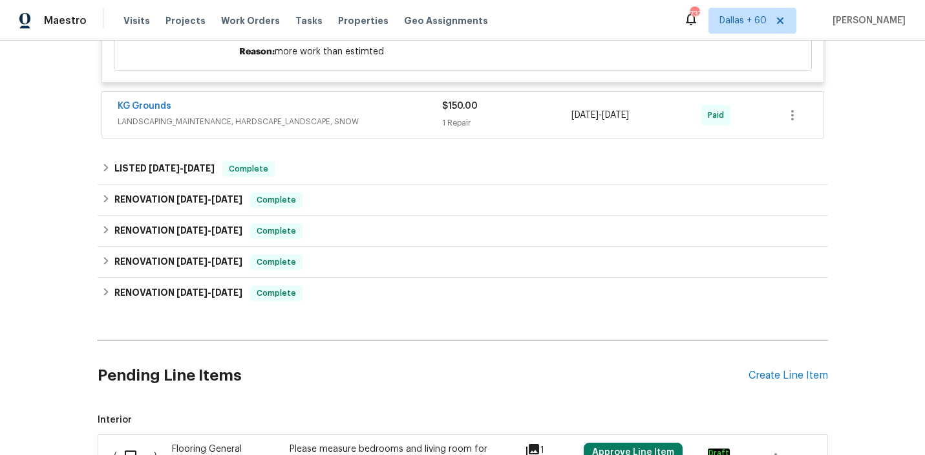
scroll to position [675, 0]
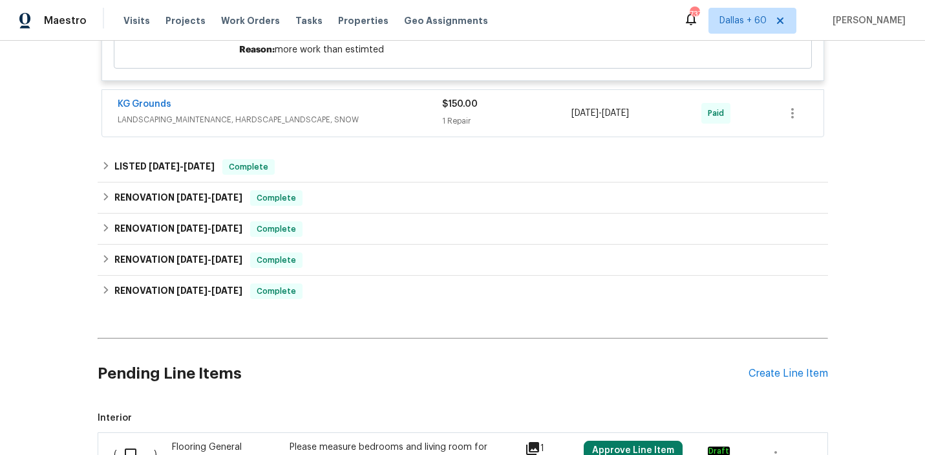
click at [407, 115] on span "LANDSCAPING_MAINTENANCE, HARDSCAPE_LANDSCAPE, SNOW" at bounding box center [280, 119] width 325 height 13
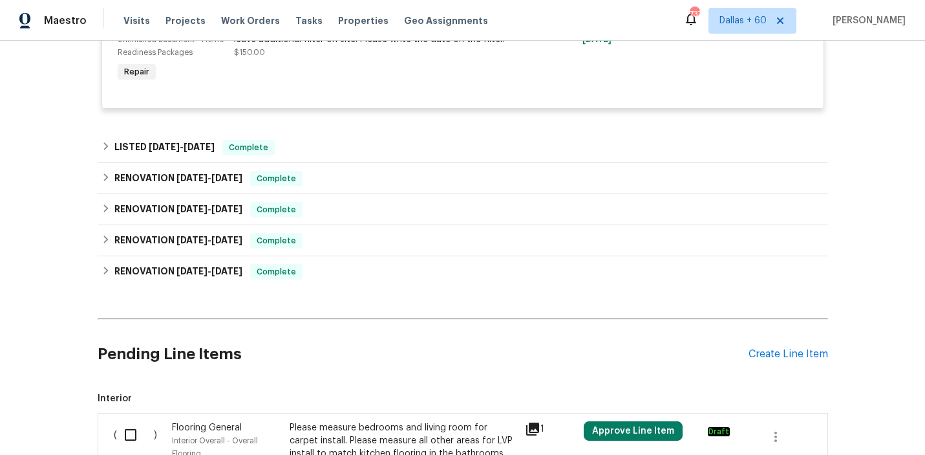
scroll to position [841, 0]
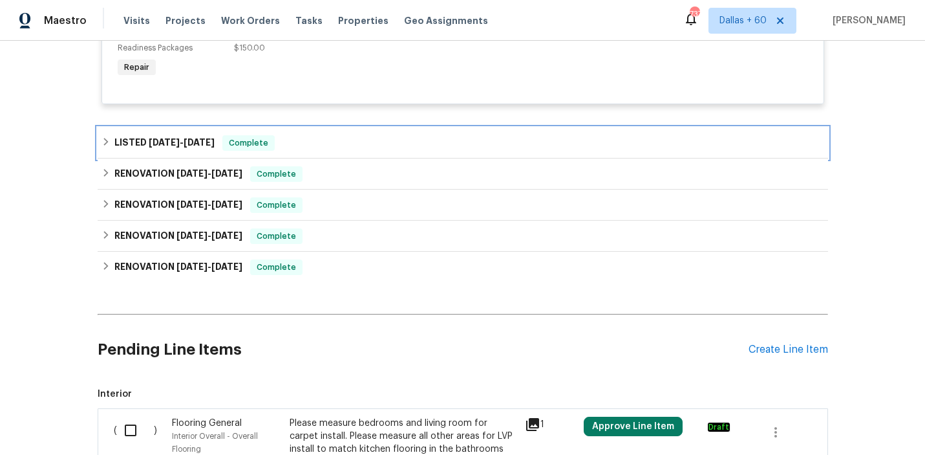
click at [402, 148] on div "LISTED 5/20/25 - 5/24/25 Complete" at bounding box center [463, 143] width 723 height 16
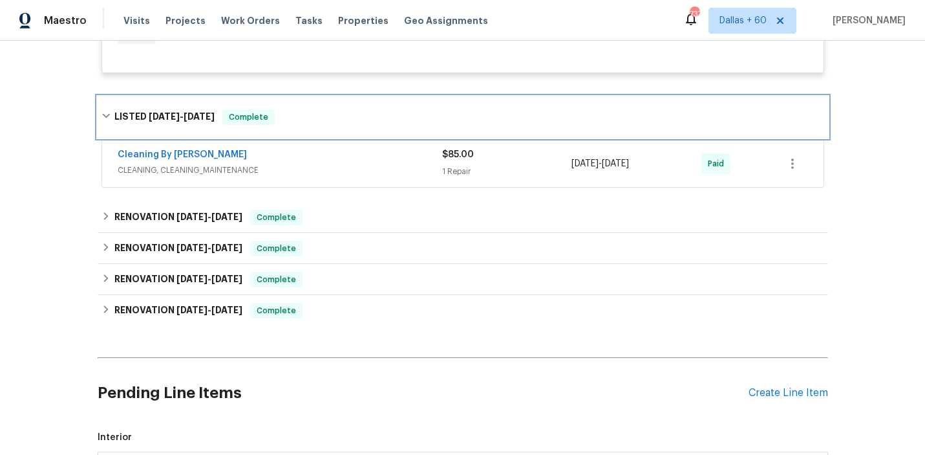
scroll to position [897, 0]
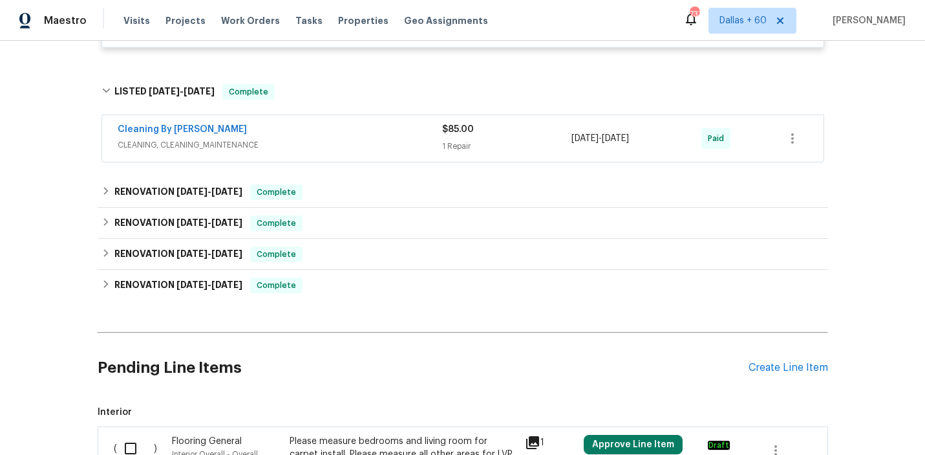
click at [402, 148] on span "CLEANING, CLEANING_MAINTENANCE" at bounding box center [280, 144] width 325 height 13
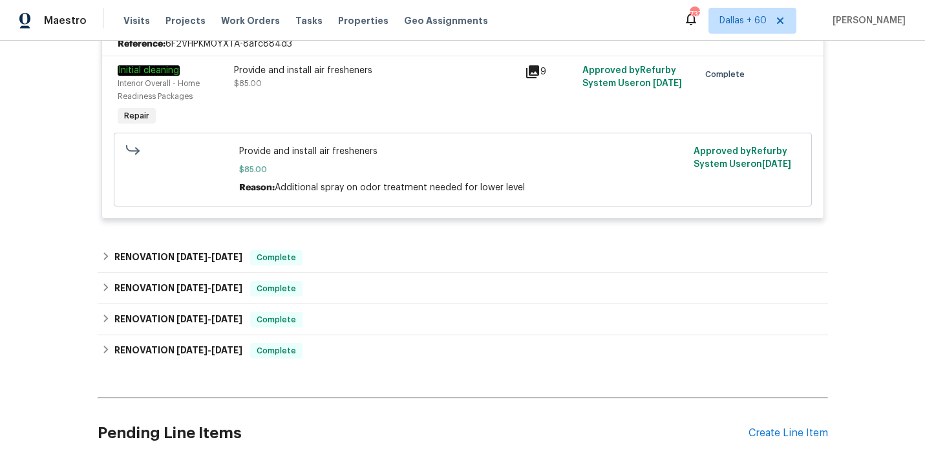
scroll to position [1044, 0]
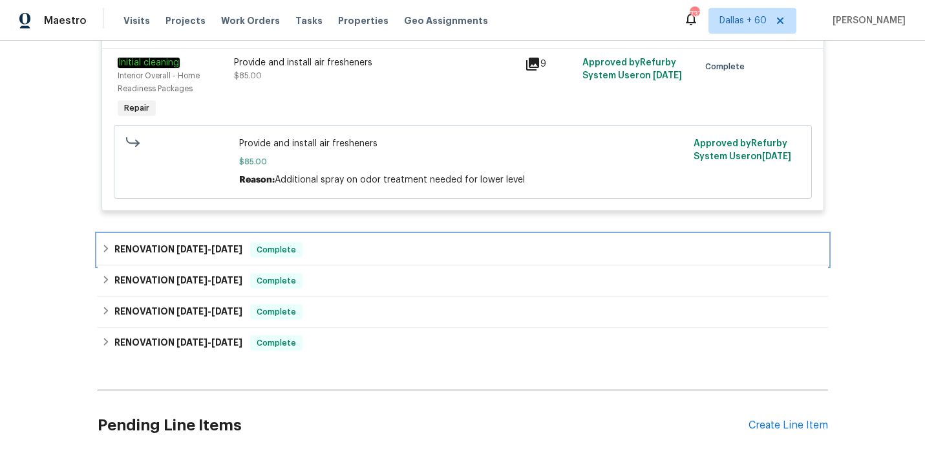
click at [343, 242] on div "RENOVATION 1/19/25 - 1/22/25 Complete" at bounding box center [463, 249] width 731 height 31
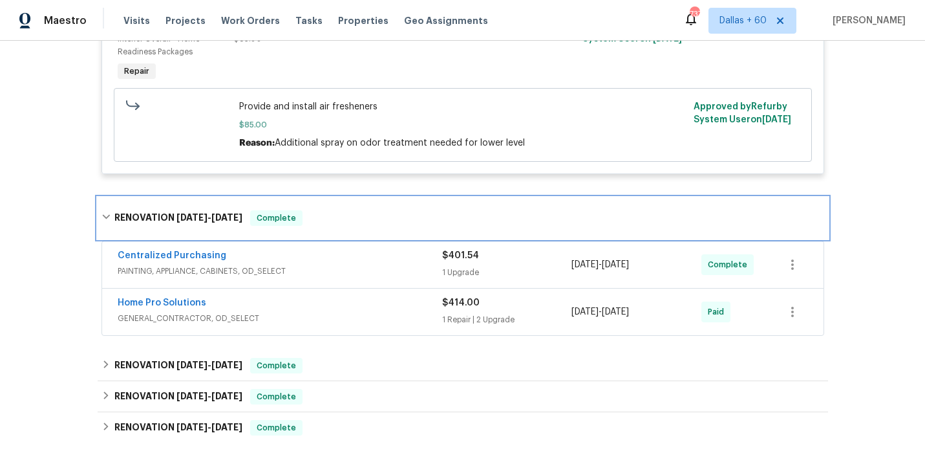
scroll to position [1091, 0]
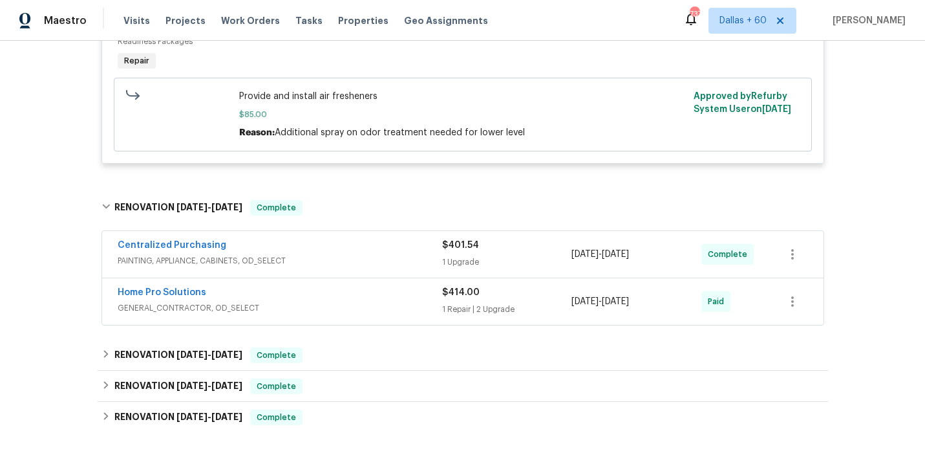
click at [345, 301] on div "Home Pro Solutions" at bounding box center [280, 294] width 325 height 16
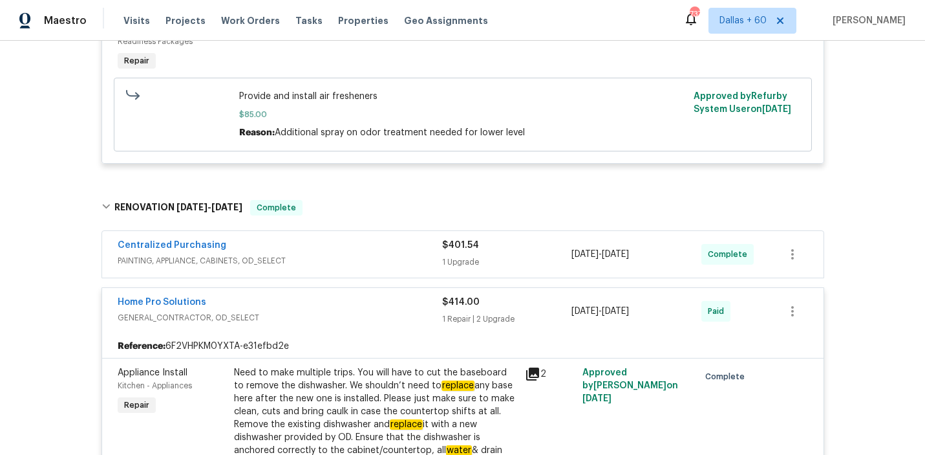
click at [343, 258] on span "PAINTING, APPLIANCE, CABINETS, OD_SELECT" at bounding box center [280, 260] width 325 height 13
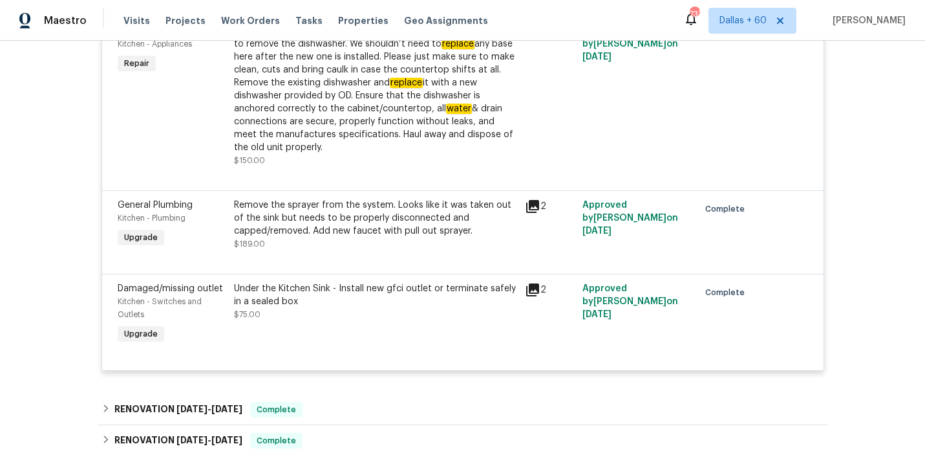
scroll to position [1764, 0]
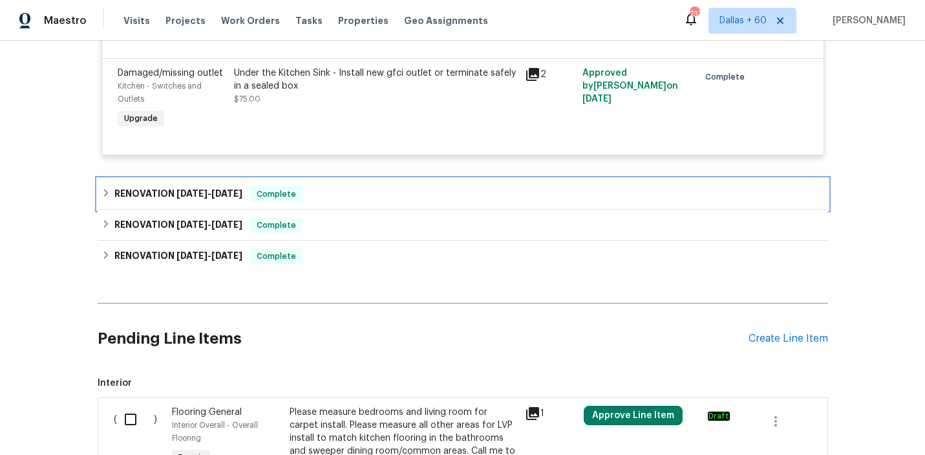
click at [370, 202] on div "RENOVATION 12/29/24 - 1/9/25 Complete" at bounding box center [463, 194] width 723 height 16
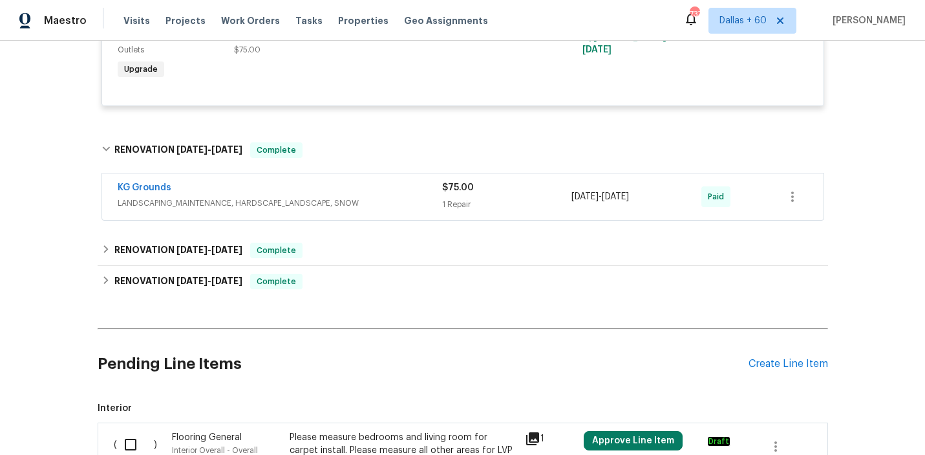
click at [370, 206] on span "LANDSCAPING_MAINTENANCE, HARDSCAPE_LANDSCAPE, SNOW" at bounding box center [280, 203] width 325 height 13
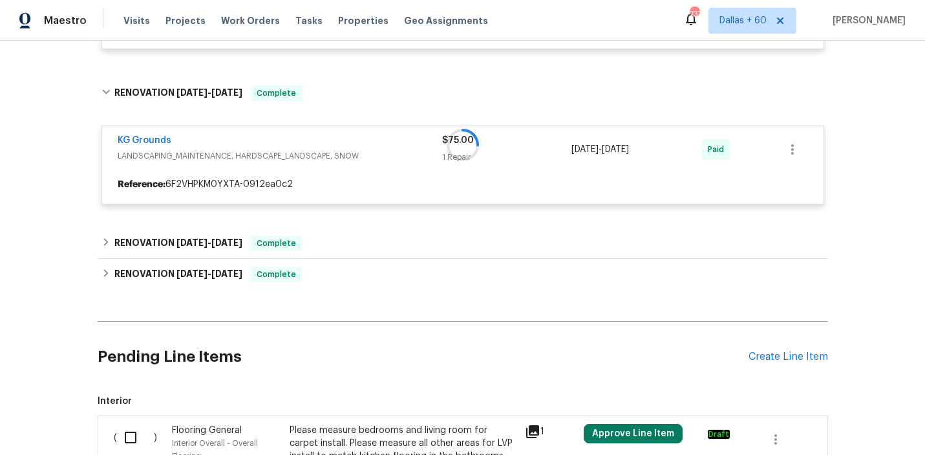
scroll to position [1900, 0]
